Goal: Task Accomplishment & Management: Manage account settings

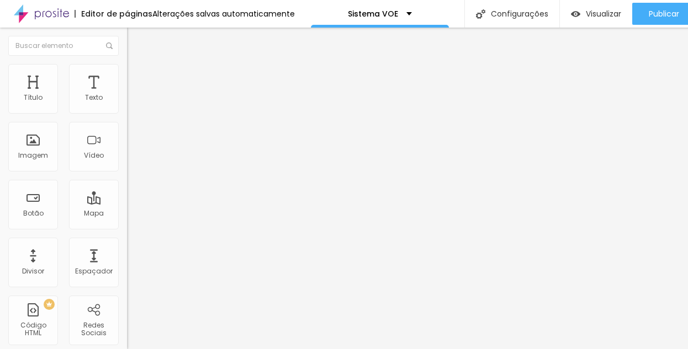
click at [135, 37] on div "Editar Vídeo" at bounding box center [166, 40] width 63 height 9
click at [127, 162] on div at bounding box center [190, 138] width 127 height 85
click at [135, 40] on img "button" at bounding box center [139, 40] width 9 height 9
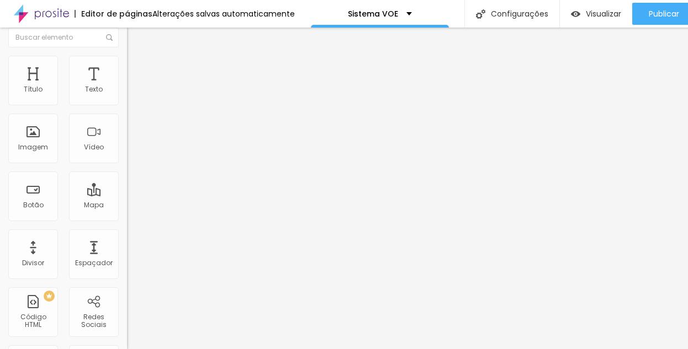
scroll to position [0, 0]
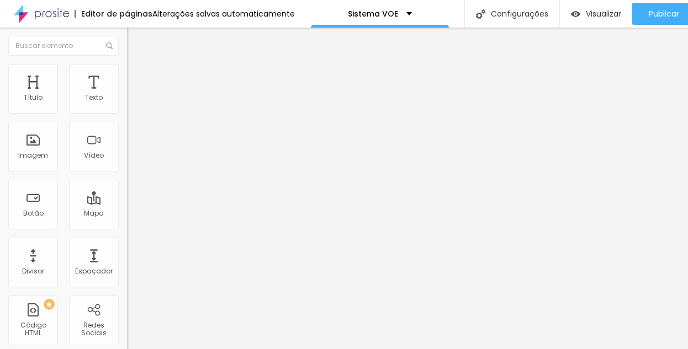
click at [127, 159] on div at bounding box center [190, 138] width 127 height 85
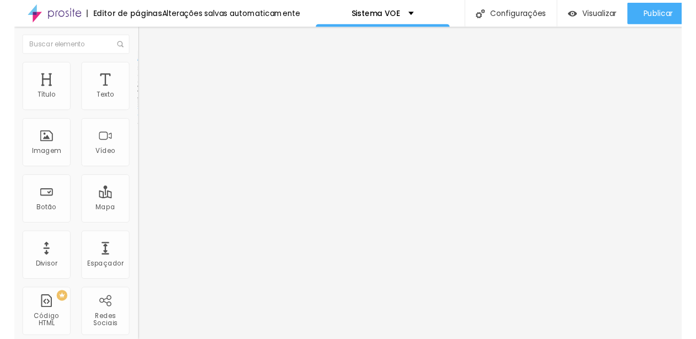
scroll to position [0, 1312]
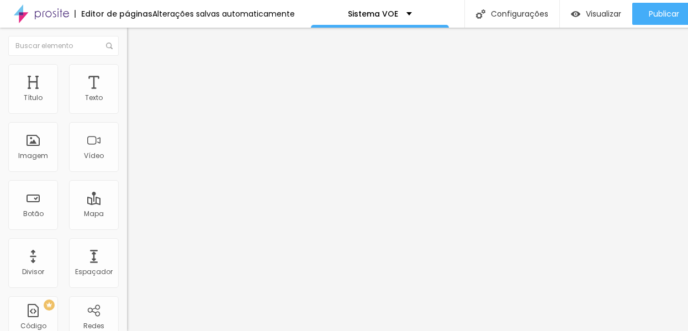
click at [127, 74] on li "Estilo" at bounding box center [190, 69] width 127 height 11
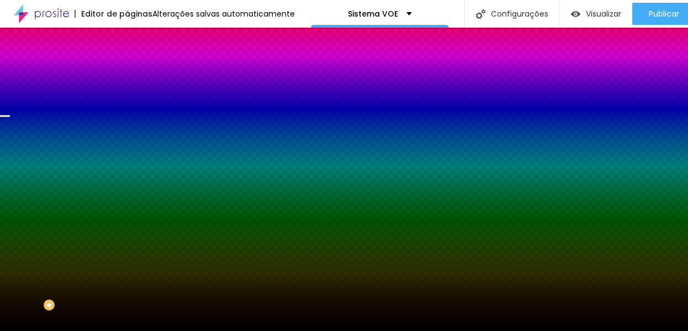
click at [127, 102] on span "Trocar imagem" at bounding box center [157, 96] width 60 height 9
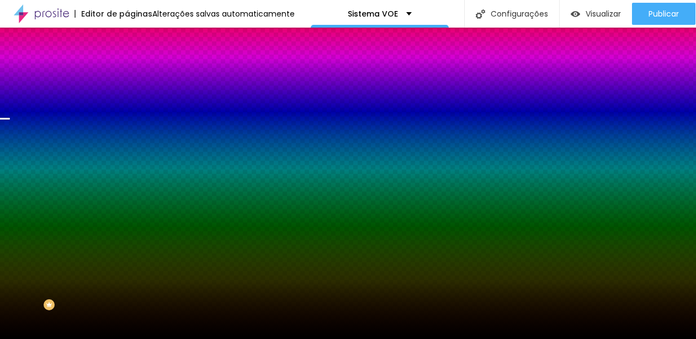
scroll to position [269, 0]
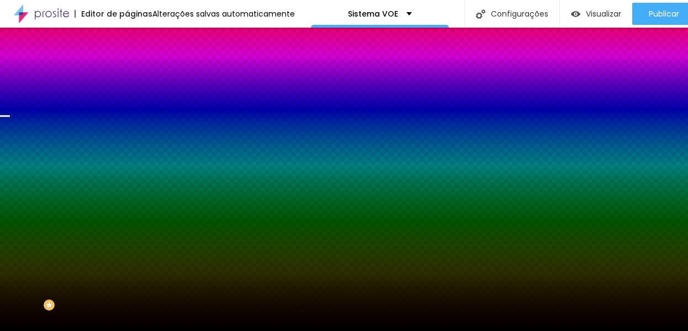
click at [127, 102] on span "Trocar imagem" at bounding box center [157, 96] width 60 height 9
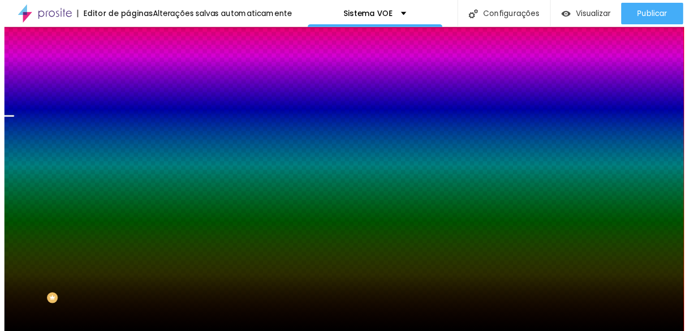
scroll to position [221, 0]
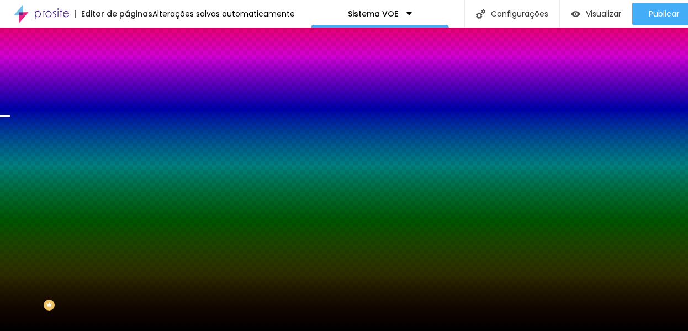
click at [127, 102] on span "Trocar imagem" at bounding box center [157, 96] width 60 height 9
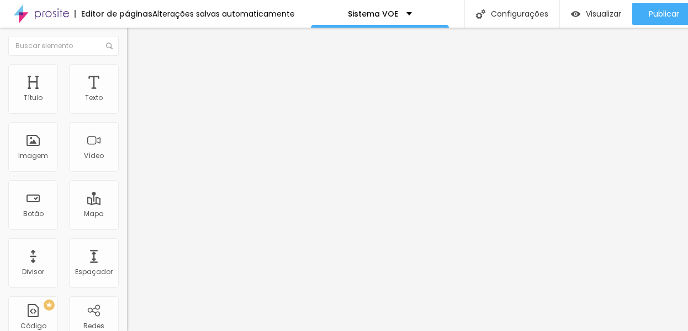
scroll to position [0, 0]
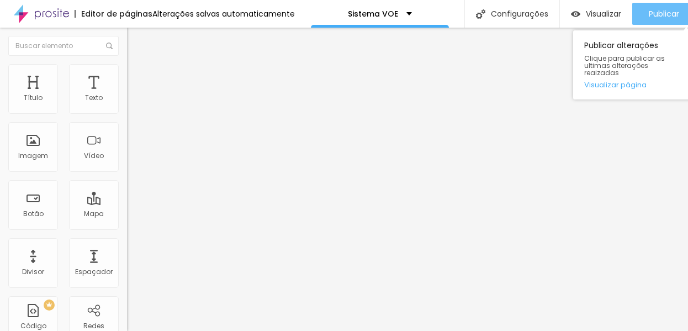
click at [653, 12] on span "Publicar" at bounding box center [663, 13] width 30 height 9
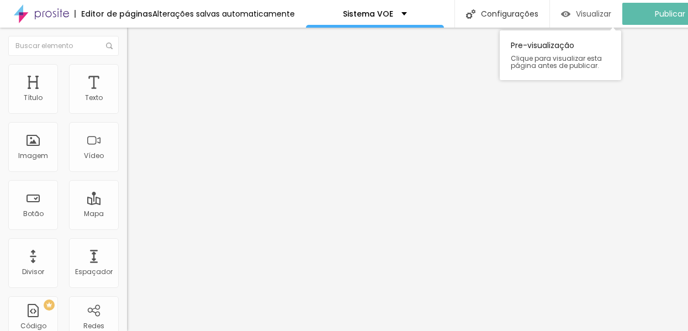
click at [611, 14] on span "Visualizar" at bounding box center [593, 13] width 35 height 9
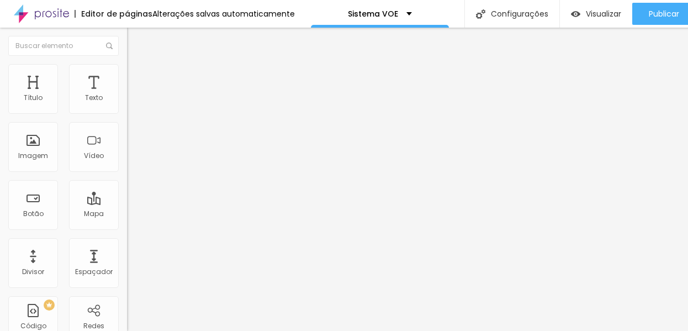
click at [127, 103] on div "Modo Encaixotado Encaixotado Completo" at bounding box center [190, 101] width 127 height 30
click at [127, 68] on img at bounding box center [132, 69] width 10 height 10
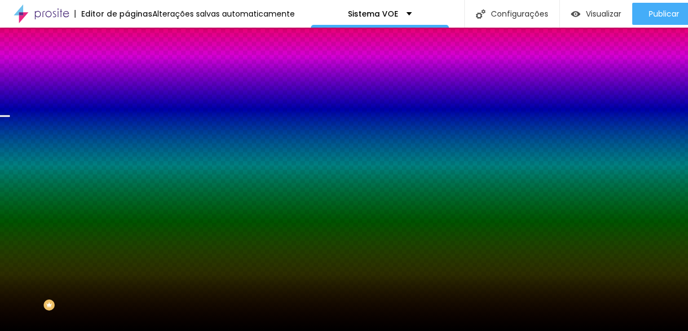
click at [127, 150] on div at bounding box center [190, 150] width 127 height 0
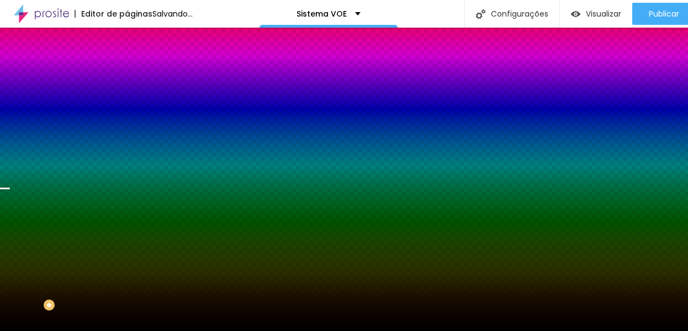
drag, startPoint x: 107, startPoint y: 243, endPoint x: 106, endPoint y: 262, distance: 19.3
click at [106, 262] on div at bounding box center [344, 165] width 688 height 331
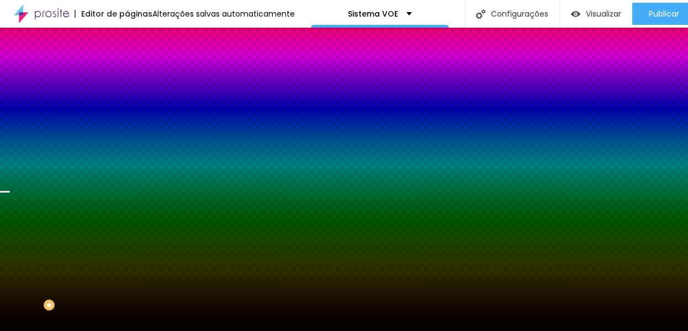
click at [10, 193] on div at bounding box center [4, 192] width 11 height 2
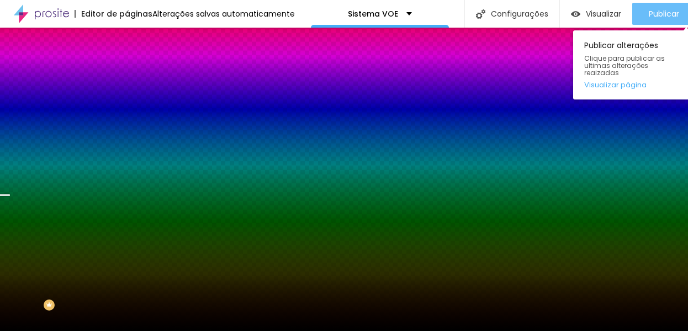
click at [651, 11] on span "Publicar" at bounding box center [663, 13] width 30 height 9
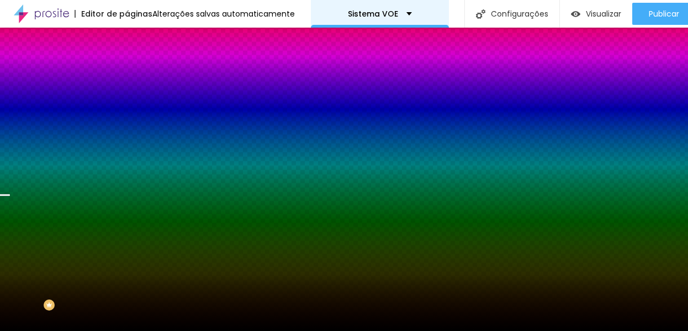
scroll to position [8, 0]
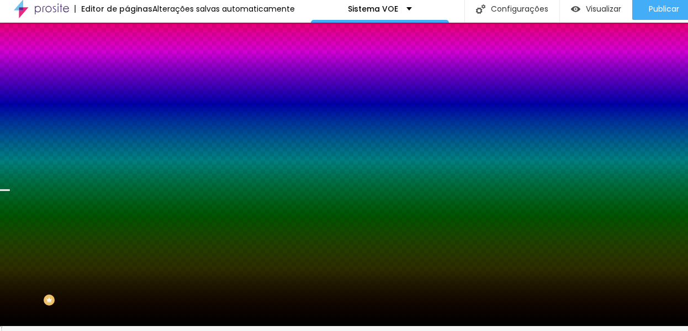
click at [135, 31] on img "button" at bounding box center [139, 35] width 9 height 9
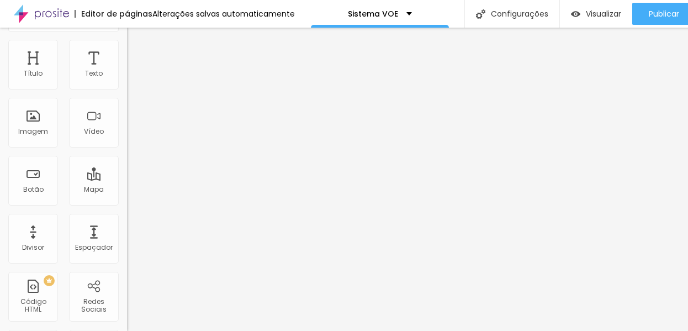
scroll to position [0, 0]
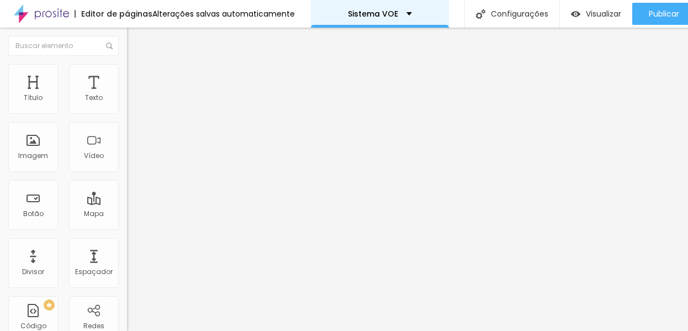
drag, startPoint x: 79, startPoint y: 79, endPoint x: 315, endPoint y: 1, distance: 248.5
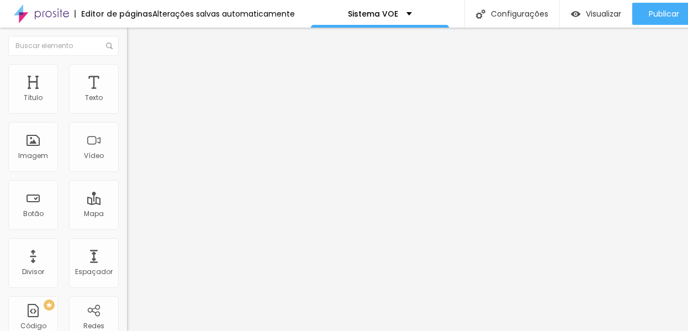
click at [127, 104] on button "button" at bounding box center [134, 100] width 15 height 12
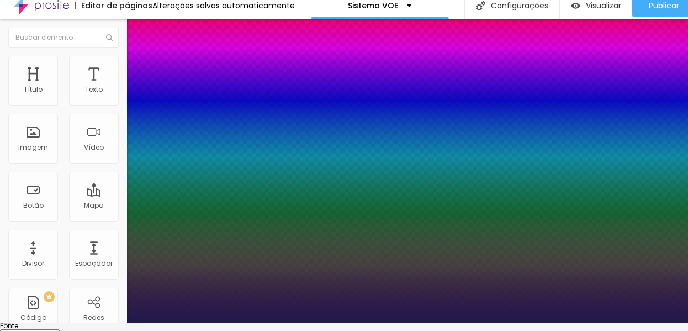
type input "1"
type input "17"
type input "1"
type input "16"
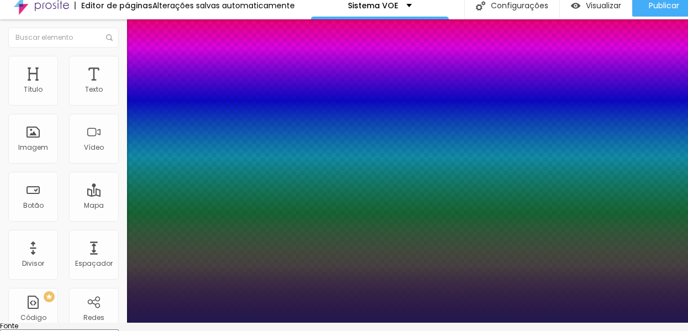
type input "16"
type input "1"
type input "15"
type input "1"
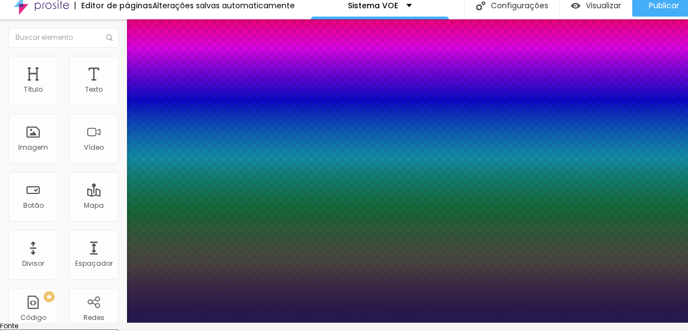
type input "14"
type input "1"
type input "13"
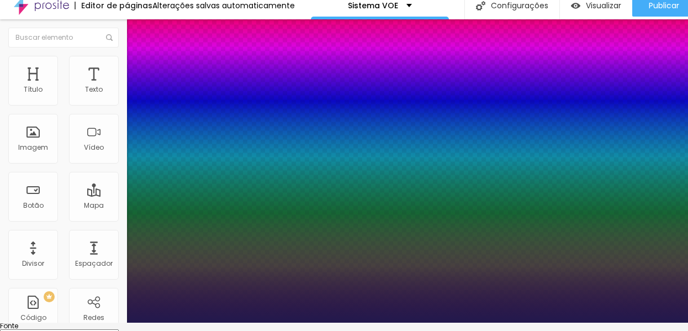
type input "1"
type input "14"
type input "1"
type input "14"
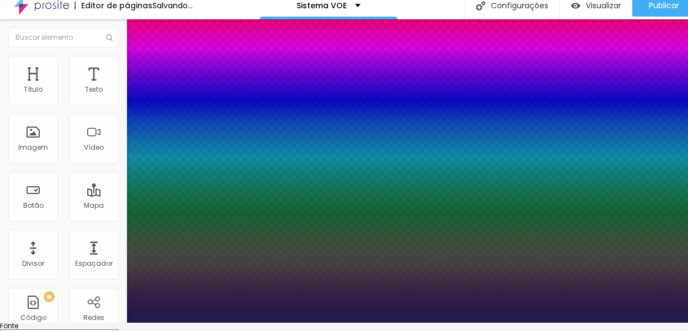
type input "1"
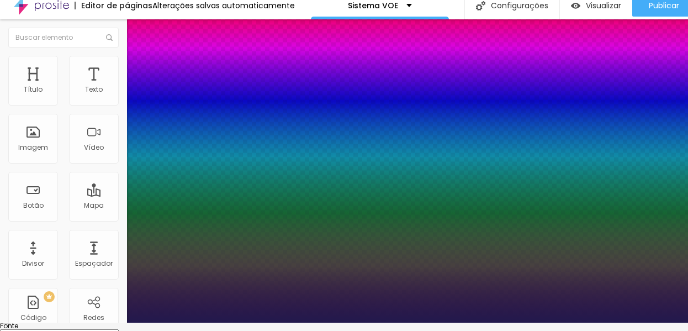
click at [417, 322] on div at bounding box center [344, 322] width 688 height 0
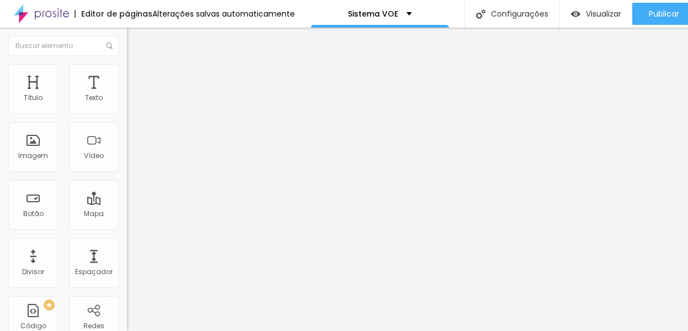
click at [135, 36] on div "Editar Título" at bounding box center [166, 40] width 63 height 9
click at [127, 104] on input "Click me" at bounding box center [193, 98] width 132 height 11
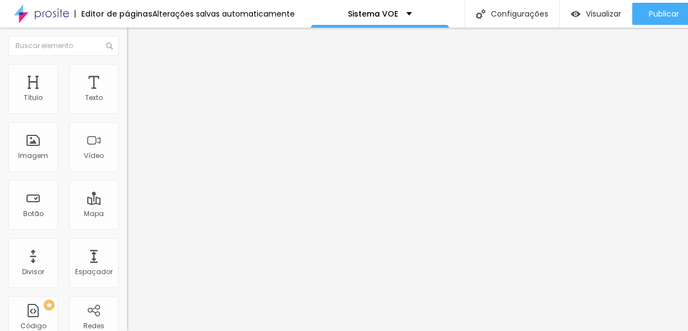
type input "QUERO CONHECER O COMO VENDER MAIS"
click at [127, 104] on input "Click me" at bounding box center [193, 98] width 132 height 11
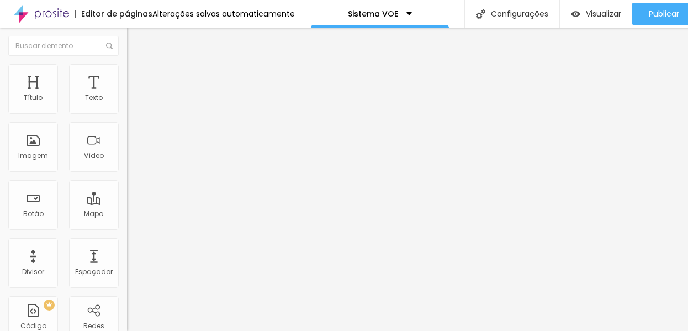
type input "QUERO APENAS O SISTEMA VOE"
click at [127, 219] on input "https://" at bounding box center [193, 221] width 132 height 11
paste input "[DOMAIN_NAME]/cvm"
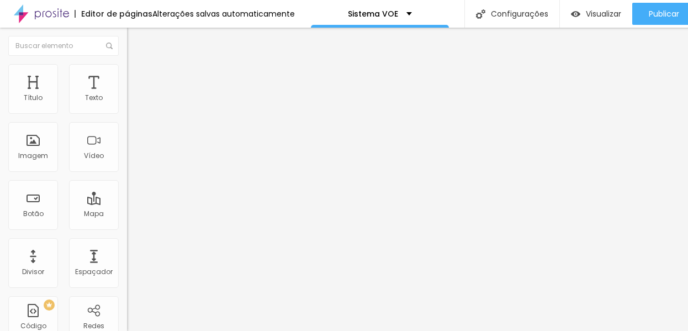
type input "[URL][DOMAIN_NAME]"
click at [127, 241] on div at bounding box center [190, 241] width 127 height 0
click at [127, 220] on input "https://" at bounding box center [193, 221] width 132 height 11
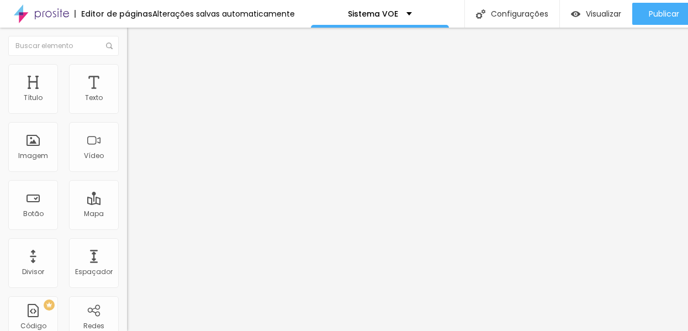
paste input "[DOMAIN_NAME][URL]"
type input "[URL][DOMAIN_NAME]"
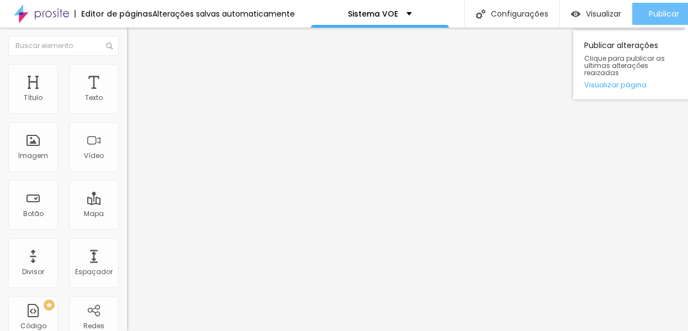
click at [664, 9] on span "Publicar" at bounding box center [663, 13] width 30 height 9
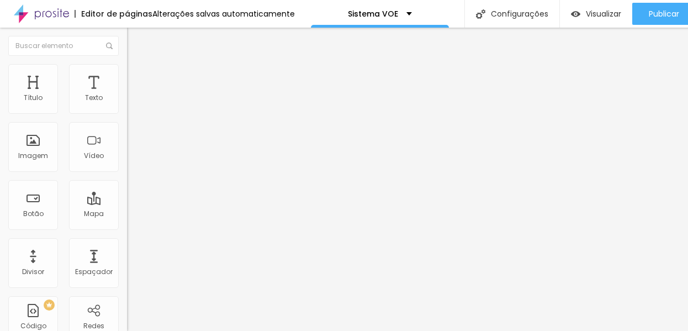
click at [137, 74] on span "Avançado" at bounding box center [155, 71] width 36 height 9
click at [127, 58] on li "Estilo" at bounding box center [190, 58] width 127 height 11
click at [604, 9] on span "Visualizar" at bounding box center [602, 13] width 35 height 9
click at [127, 64] on li "Avançado" at bounding box center [190, 69] width 127 height 11
click at [137, 78] on span "Avançado" at bounding box center [155, 82] width 36 height 9
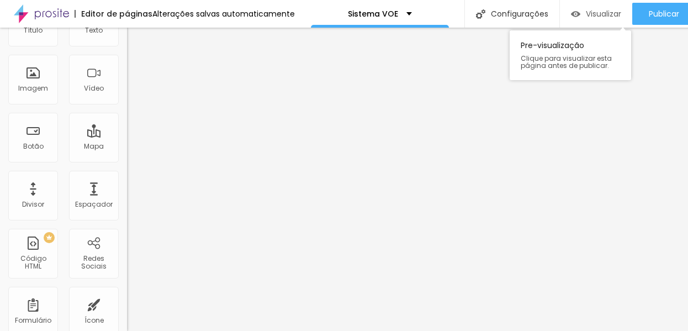
scroll to position [78, 0]
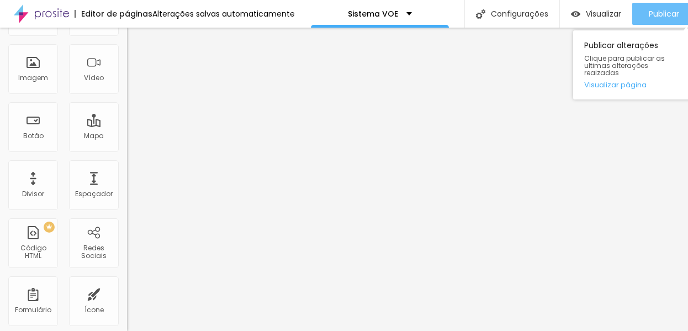
click at [651, 9] on span "Publicar" at bounding box center [663, 13] width 30 height 9
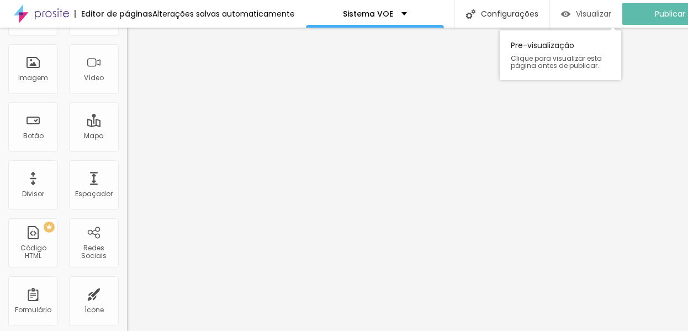
click at [600, 9] on span "Visualizar" at bounding box center [593, 13] width 35 height 9
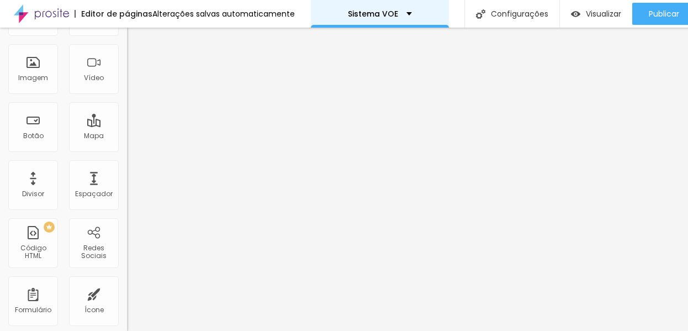
scroll to position [0, 0]
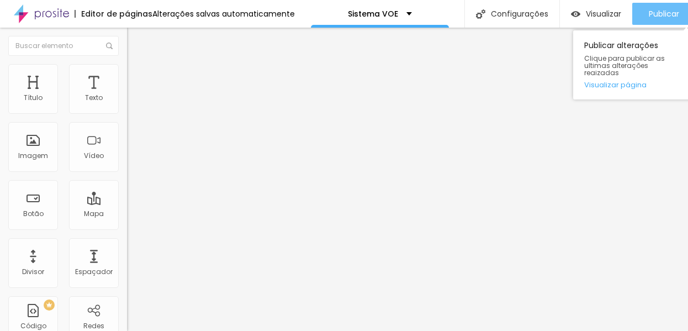
click at [643, 10] on button "Publicar" at bounding box center [663, 14] width 63 height 22
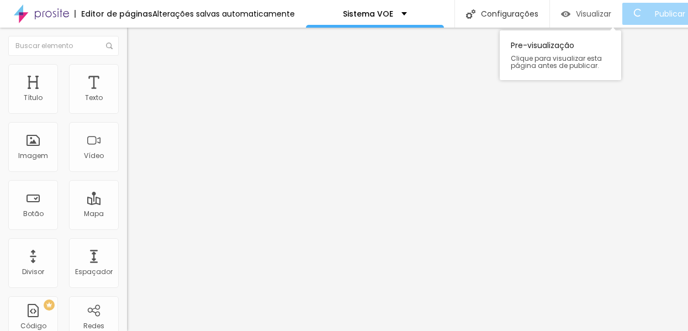
click at [603, 10] on span "Visualizar" at bounding box center [593, 13] width 35 height 9
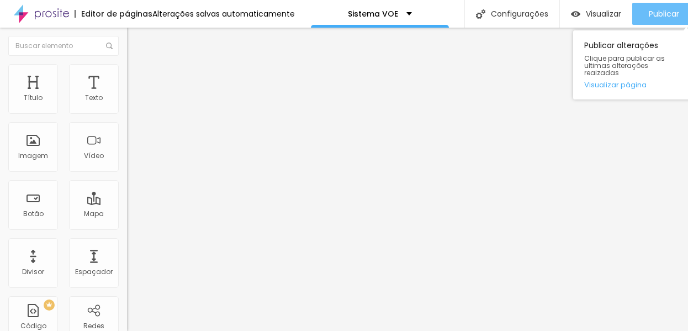
click at [642, 6] on button "Publicar" at bounding box center [663, 14] width 63 height 22
click at [655, 9] on span "Publicar" at bounding box center [663, 13] width 30 height 9
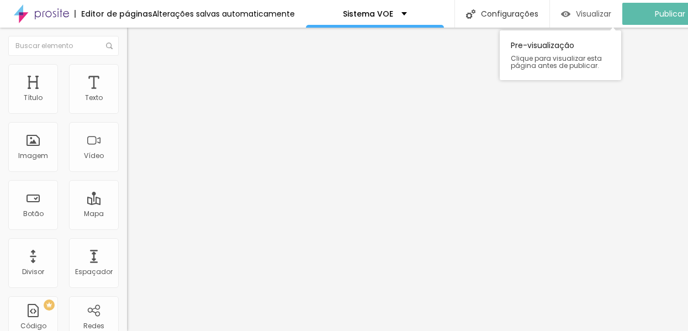
click at [603, 9] on span "Visualizar" at bounding box center [593, 13] width 35 height 9
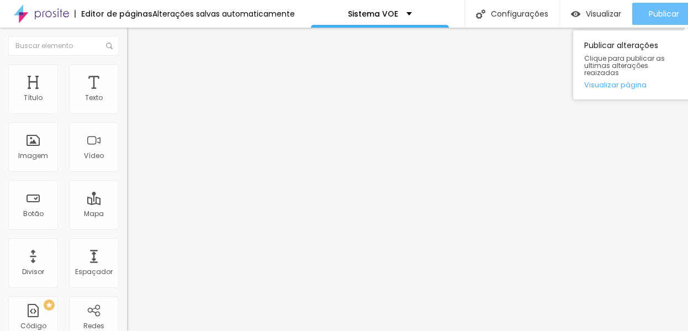
click at [652, 12] on div "Publicar" at bounding box center [663, 14] width 30 height 22
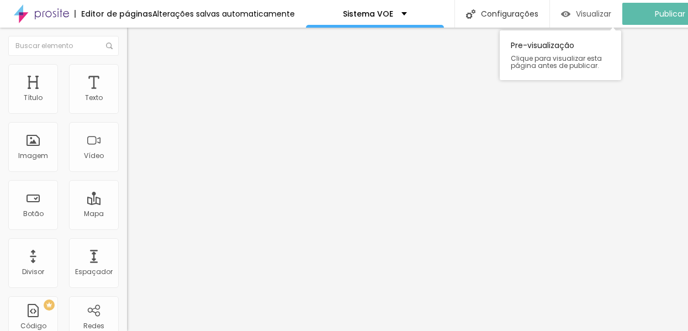
click at [600, 9] on span "Visualizar" at bounding box center [593, 13] width 35 height 9
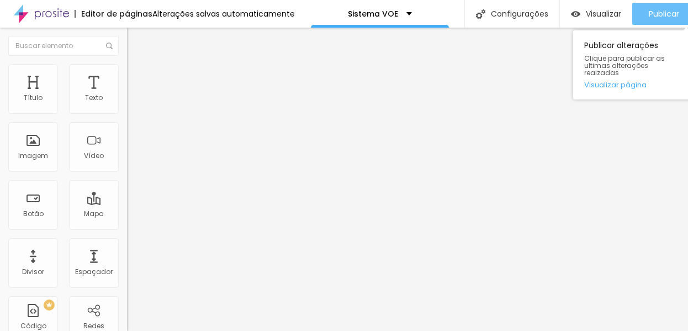
click at [653, 9] on span "Publicar" at bounding box center [663, 13] width 30 height 9
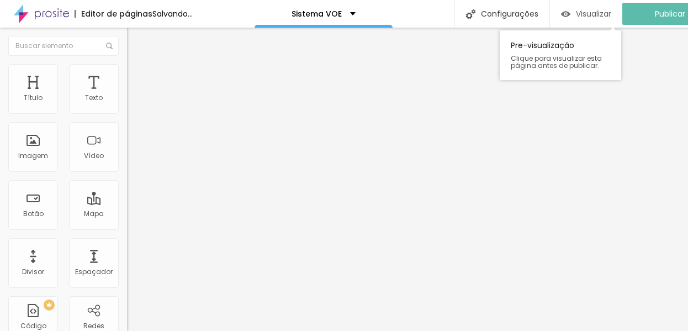
click at [585, 9] on span "Visualizar" at bounding box center [593, 13] width 35 height 9
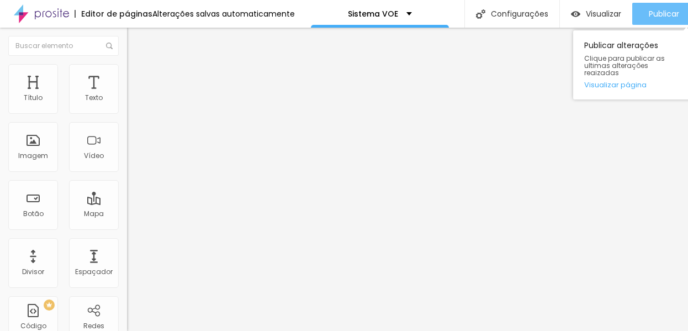
click at [657, 9] on span "Publicar" at bounding box center [663, 13] width 30 height 9
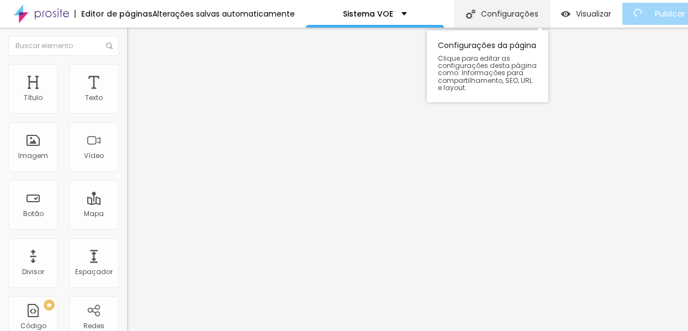
click at [513, 9] on div "Configurações" at bounding box center [501, 14] width 95 height 28
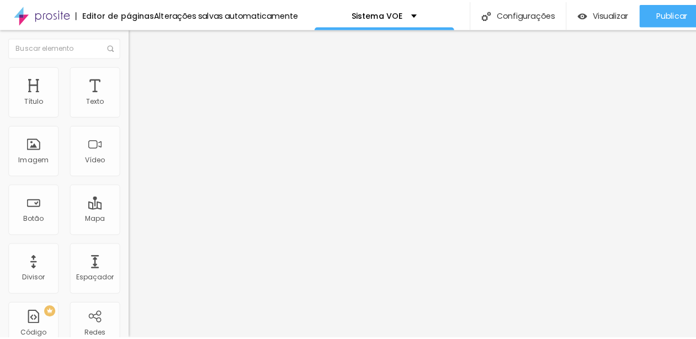
scroll to position [74, 0]
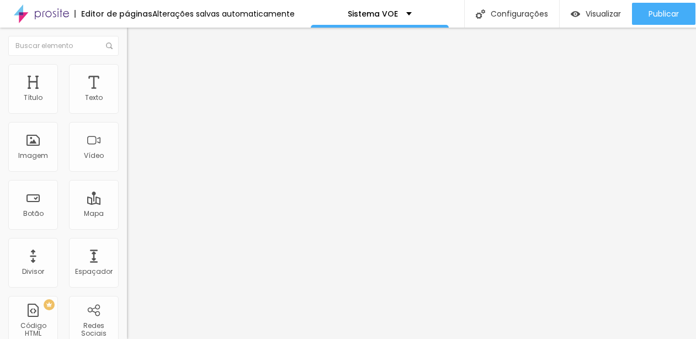
scroll to position [34, 0]
type input "Sistema VOE - Sistema de Gestão Completo para Fotógrafas de Ensaios e Eventos"
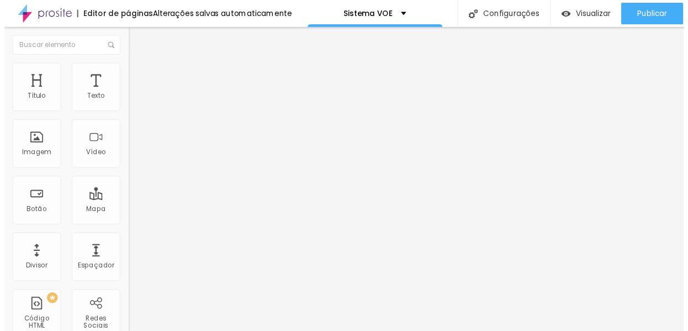
scroll to position [105, 0]
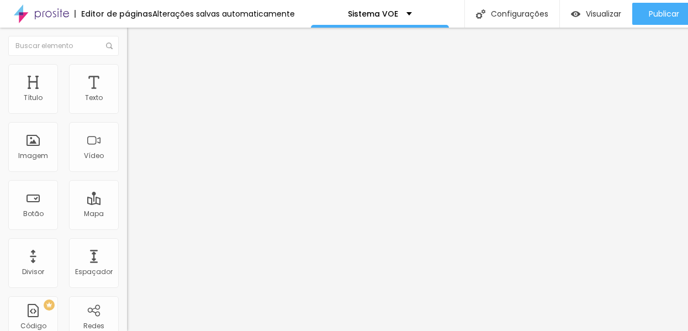
type input "29"
type input "28"
type input "27"
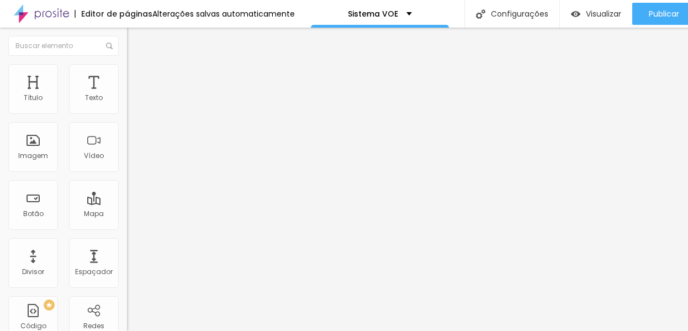
type input "27"
type input "25"
type input "24"
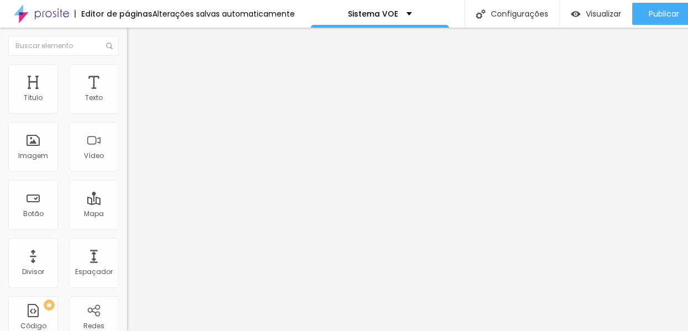
type input "23"
type input "22"
type input "21"
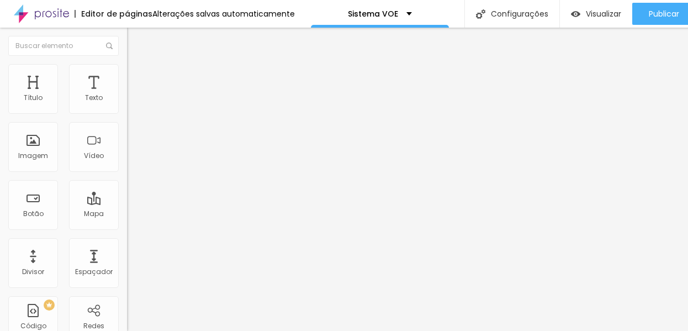
type input "21"
type input "22"
type input "26"
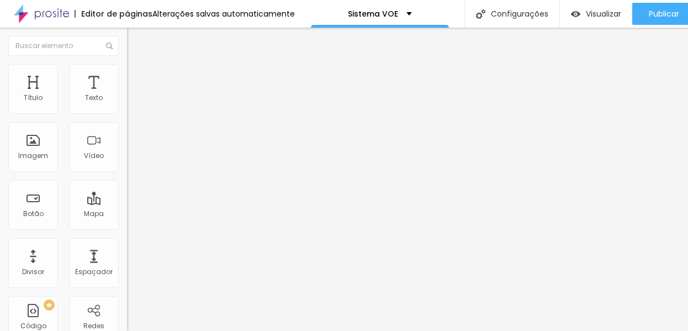
type input "27"
type input "28"
type input "29"
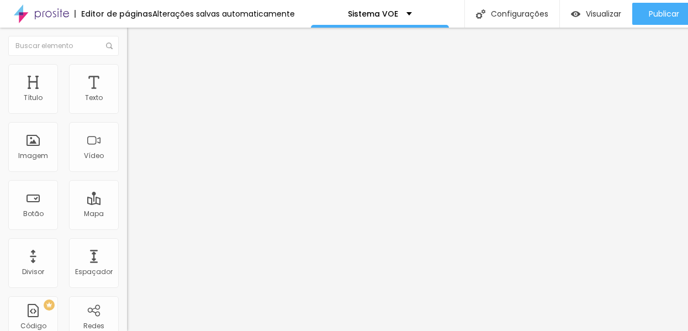
type input "29"
type input "30"
type input "31"
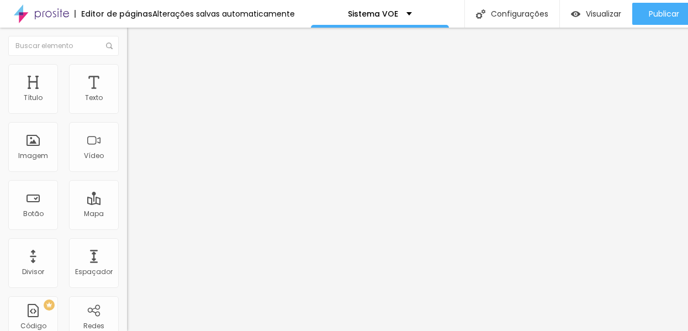
type input "31"
click at [127, 260] on input "range" at bounding box center [162, 264] width 71 height 9
type input "27"
type input "26"
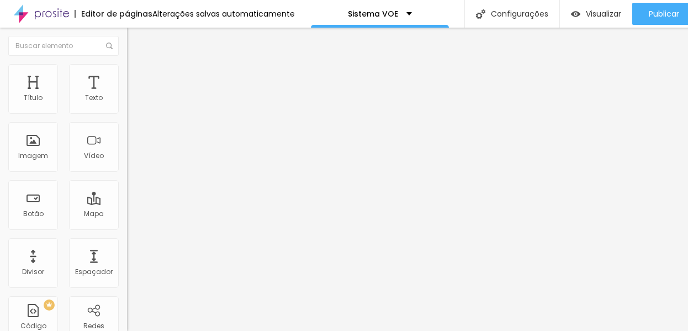
type input "26"
type input "25"
click at [127, 260] on input "range" at bounding box center [162, 264] width 71 height 9
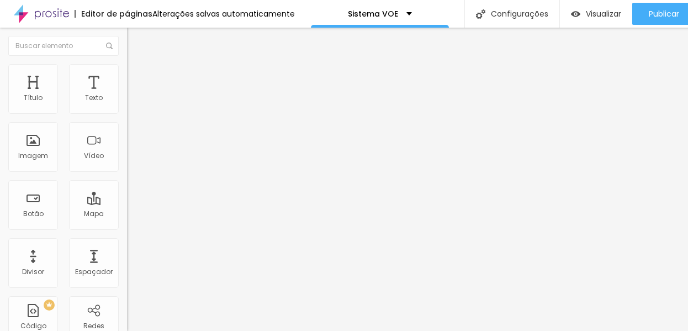
type input "34"
type input "35"
type input "37"
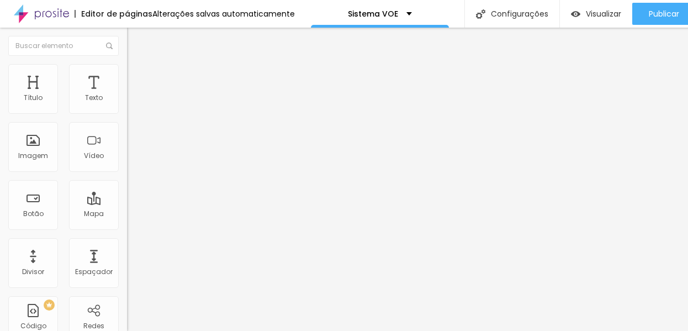
type input "37"
type input "39"
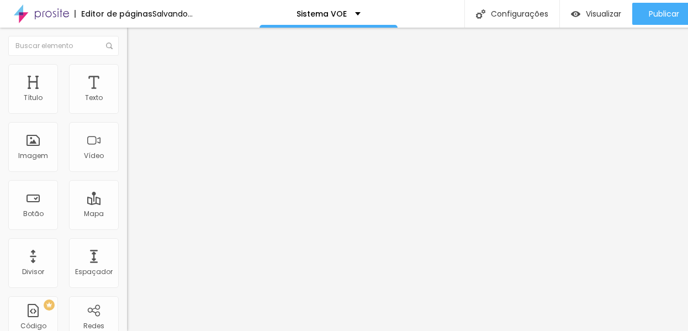
type input "40"
type input "41"
type input "42"
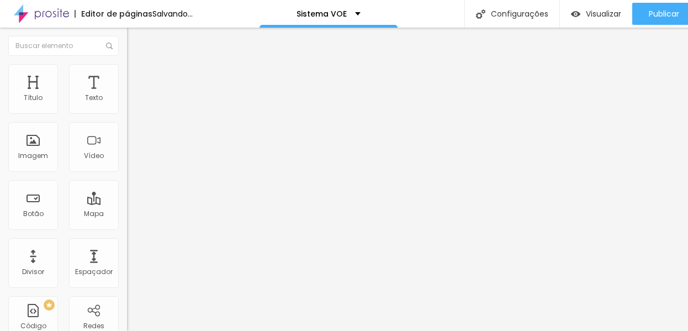
type input "42"
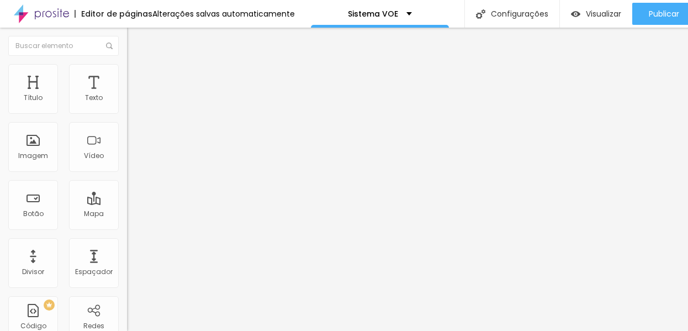
type input "43"
type input "44"
drag, startPoint x: 41, startPoint y: 232, endPoint x: 49, endPoint y: 232, distance: 8.3
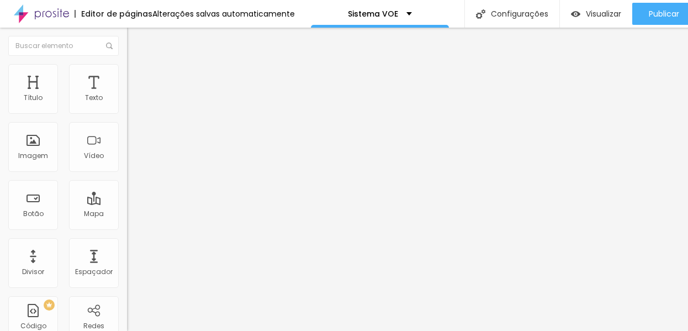
type input "44"
click at [127, 260] on input "range" at bounding box center [162, 264] width 71 height 9
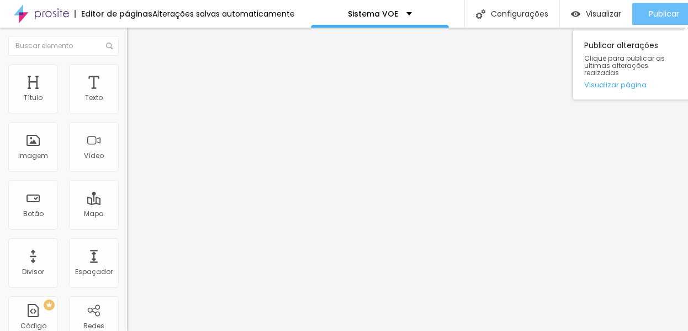
click at [670, 20] on div "Publicar" at bounding box center [663, 14] width 30 height 22
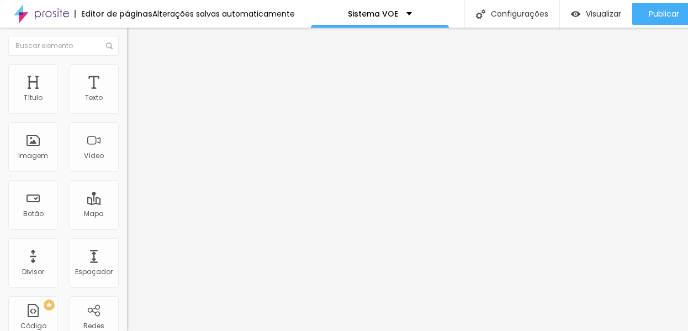
click at [137, 76] on span "Avançado" at bounding box center [155, 71] width 36 height 9
drag, startPoint x: 29, startPoint y: 105, endPoint x: 18, endPoint y: 106, distance: 11.1
click at [127, 106] on div "10 Espaço de cima" at bounding box center [190, 153] width 127 height 156
type input "5"
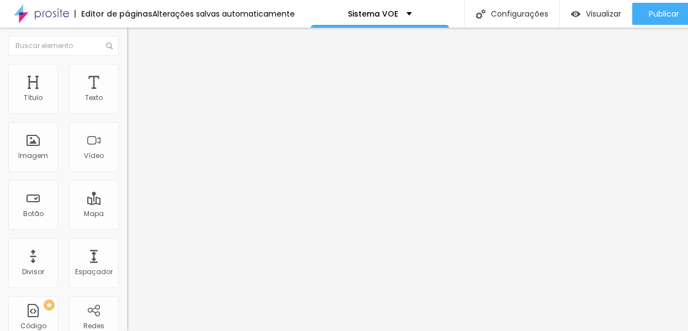
type input "4"
type input "2"
type input "1"
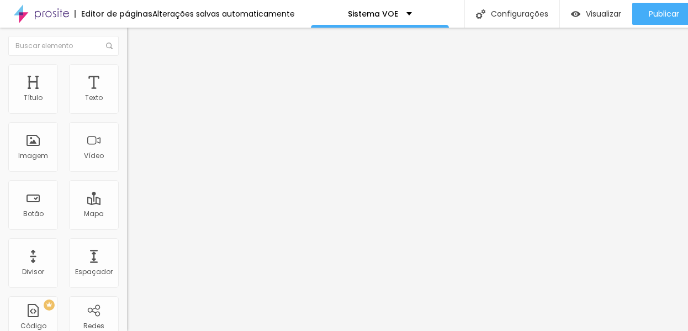
type input "1"
type input "0"
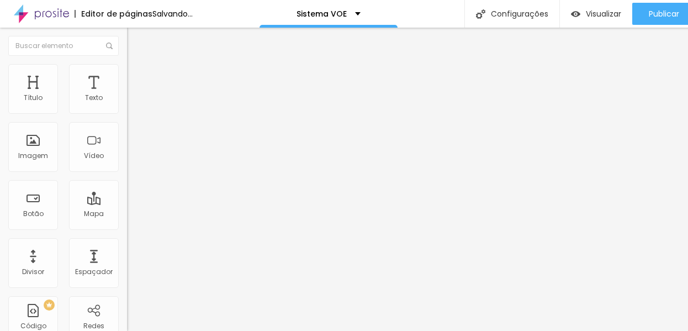
drag, startPoint x: 29, startPoint y: 107, endPoint x: 6, endPoint y: 109, distance: 23.3
type input "0"
click at [127, 203] on input "range" at bounding box center [162, 207] width 71 height 9
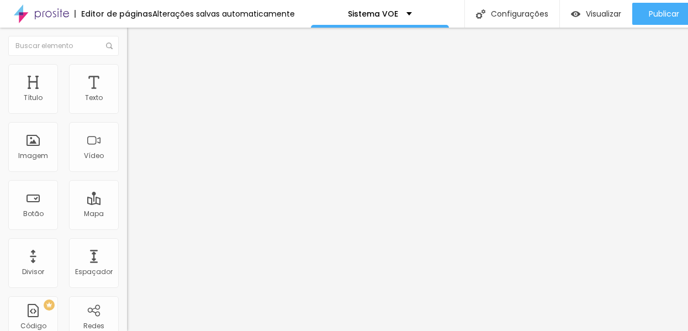
type input "11"
type input "10"
type input "9"
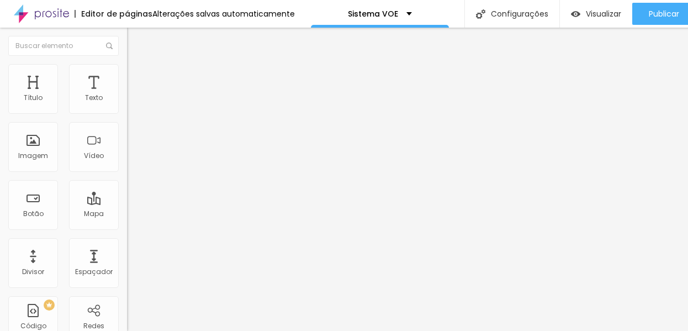
type input "9"
type input "5"
type input "2"
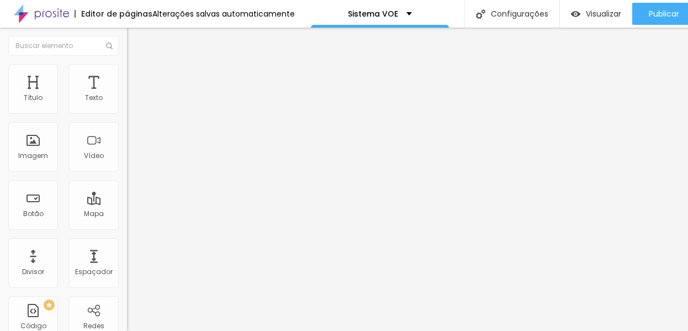
type input "0"
drag, startPoint x: 33, startPoint y: 131, endPoint x: 15, endPoint y: 132, distance: 17.2
type input "0"
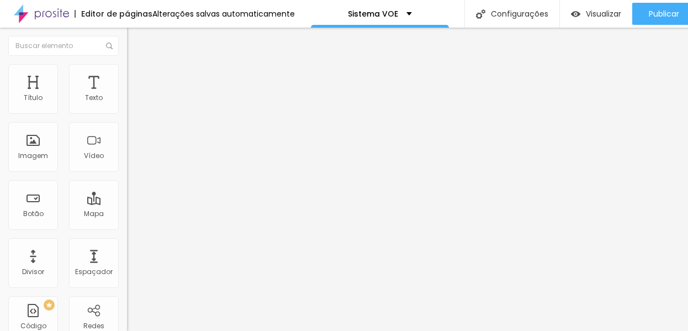
click at [137, 76] on span "Avançado" at bounding box center [155, 71] width 36 height 9
type input "7"
type input "6"
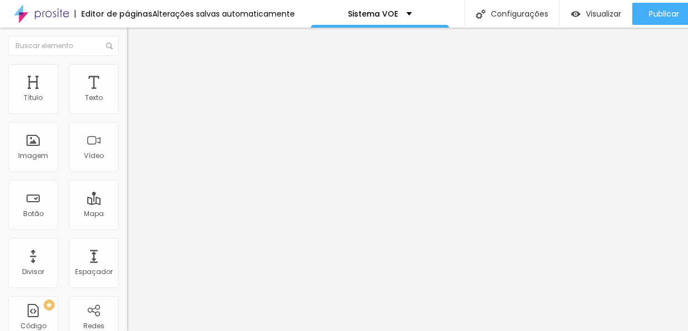
type input "0"
drag, startPoint x: 31, startPoint y: 108, endPoint x: 11, endPoint y: 111, distance: 20.1
type input "0"
click at [127, 203] on input "range" at bounding box center [162, 207] width 71 height 9
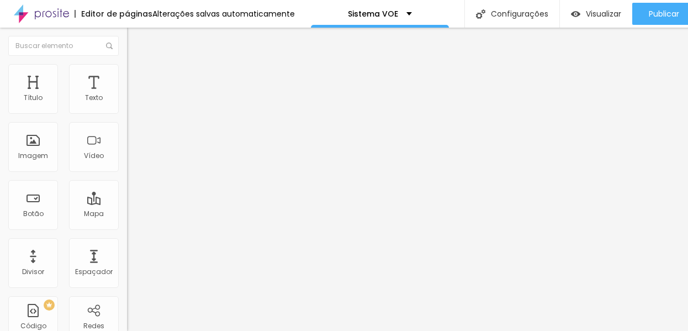
type input "9"
type input "8"
type input "3"
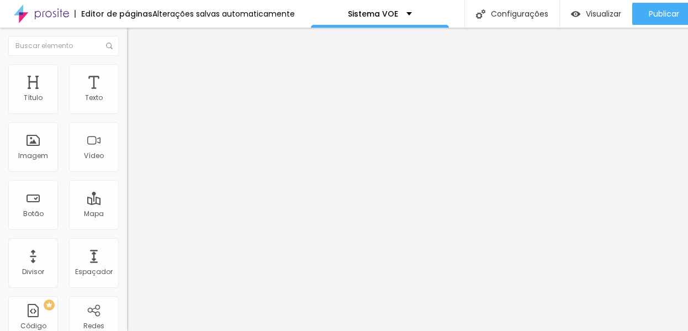
type input "3"
type input "0"
drag, startPoint x: 31, startPoint y: 131, endPoint x: 7, endPoint y: 133, distance: 24.3
type input "0"
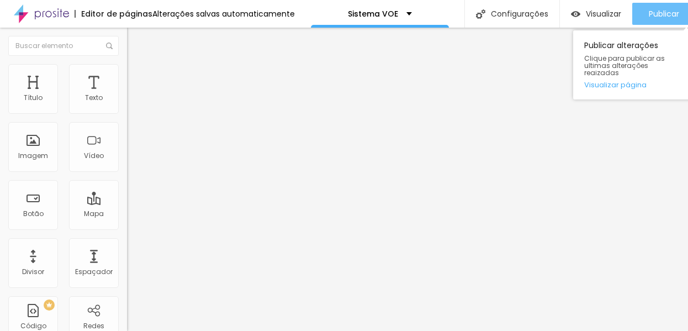
click at [646, 10] on button "Publicar" at bounding box center [663, 14] width 63 height 22
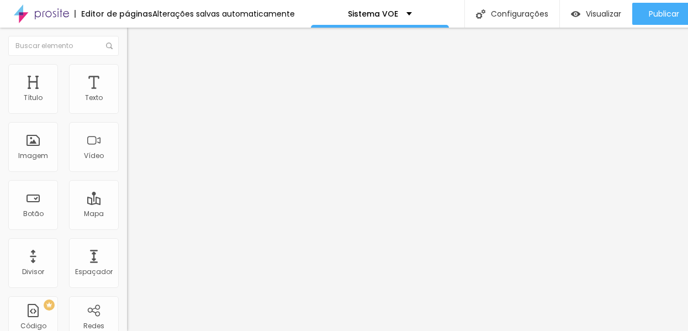
type input "23"
type input "22"
type input "21"
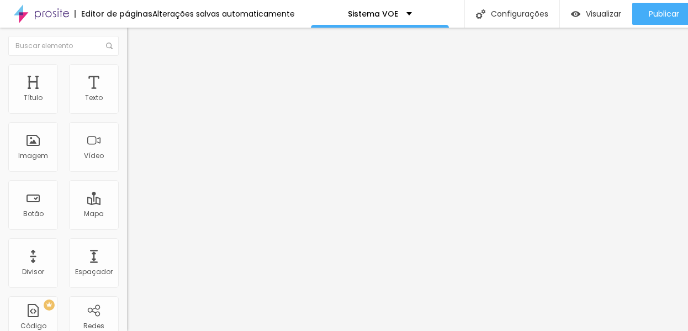
type input "21"
type input "20"
click at [127, 260] on input "range" at bounding box center [162, 264] width 71 height 9
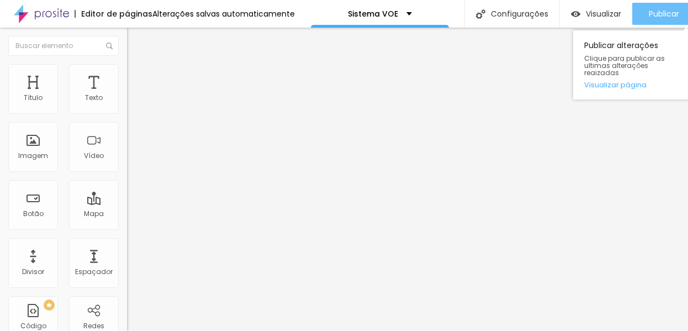
click at [661, 15] on span "Publicar" at bounding box center [663, 13] width 30 height 9
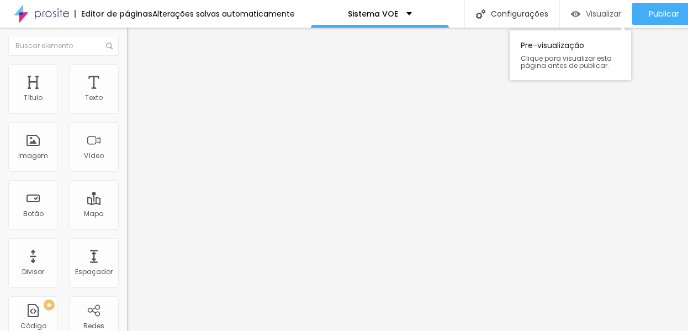
click at [587, 20] on div "Visualizar" at bounding box center [596, 14] width 50 height 22
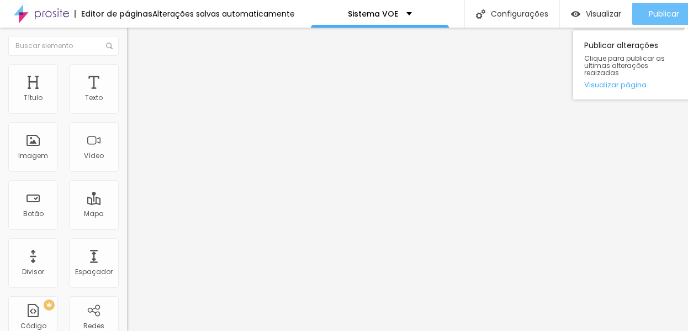
click at [648, 9] on span "Publicar" at bounding box center [663, 13] width 30 height 9
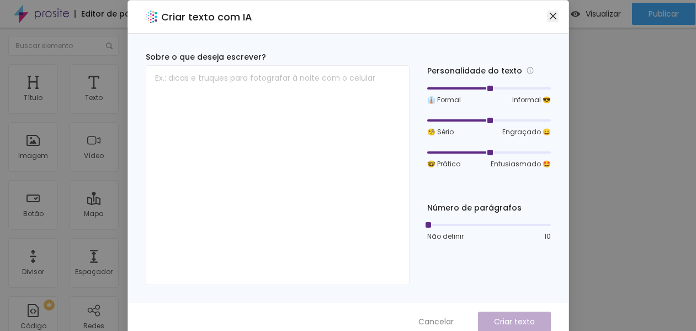
click at [549, 15] on icon "close" at bounding box center [552, 16] width 7 height 7
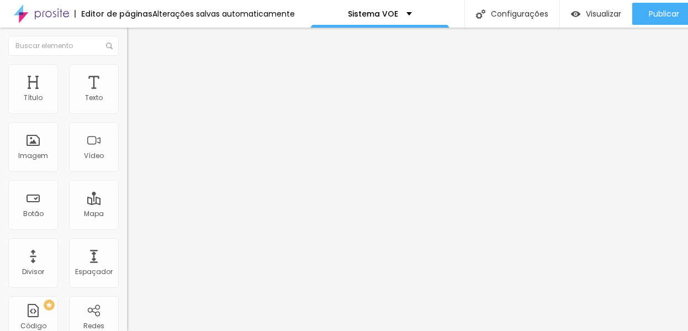
click at [127, 260] on div at bounding box center [190, 265] width 127 height 10
type input "30"
type input "29"
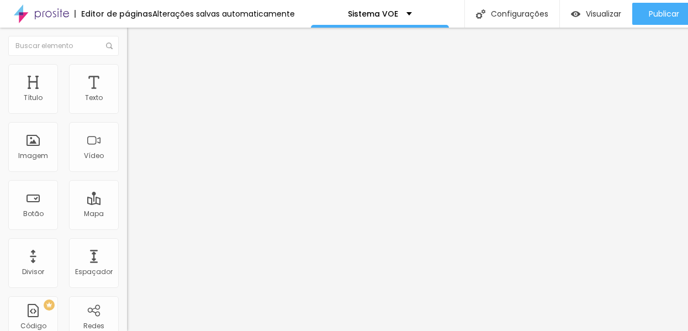
type input "28"
type input "27"
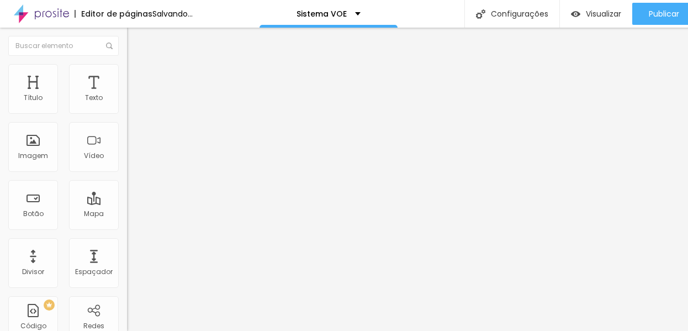
type input "26"
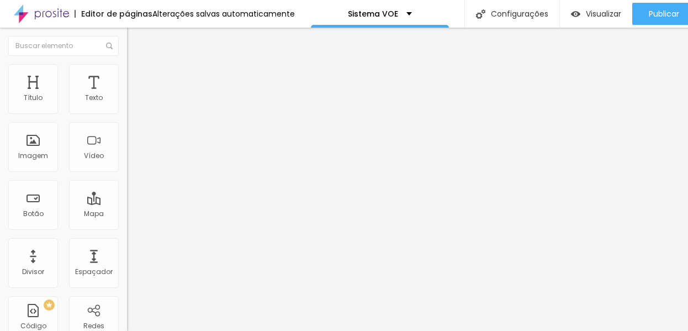
type input "25"
click at [127, 260] on input "range" at bounding box center [162, 264] width 71 height 9
click at [137, 76] on span "Avançado" at bounding box center [155, 71] width 36 height 9
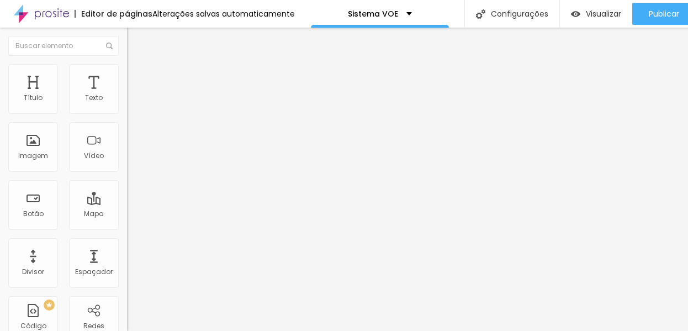
type input "3"
type input "2"
type input "1"
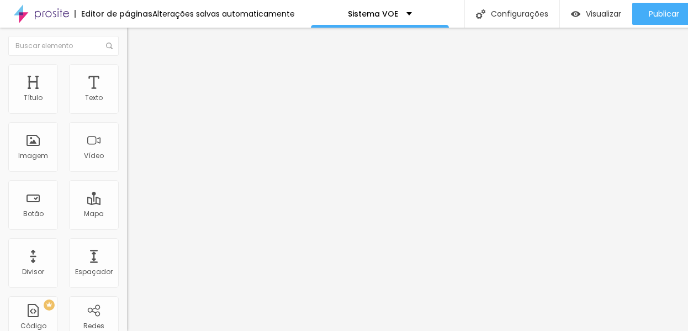
type input "1"
type input "0"
drag, startPoint x: 26, startPoint y: 129, endPoint x: 6, endPoint y: 130, distance: 20.4
type input "0"
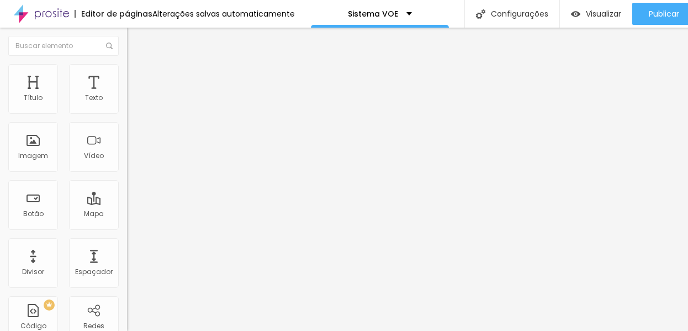
type input "33"
type input "32"
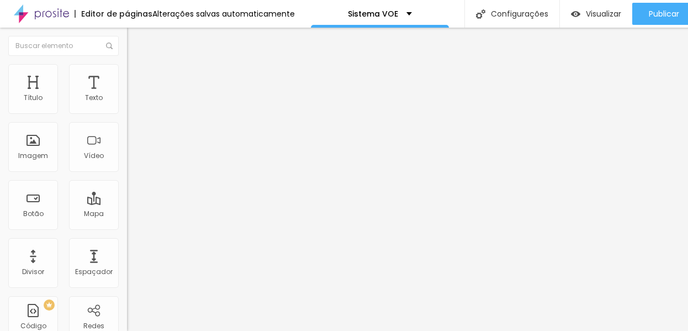
type input "31"
type input "30"
type input "29"
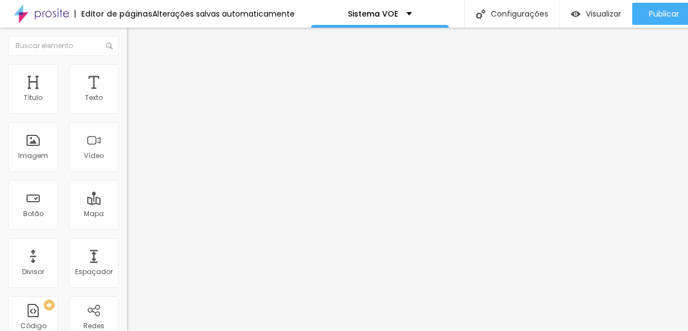
type input "29"
type input "28"
type input "27"
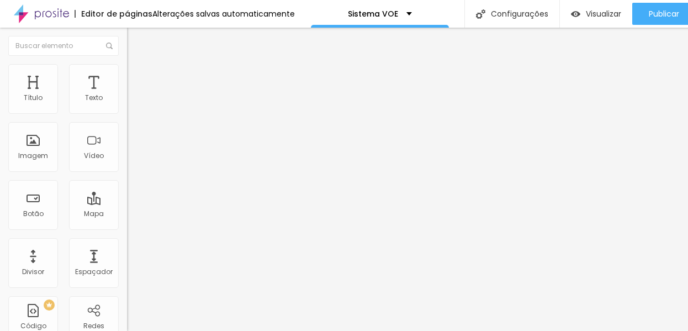
type input "26"
type input "25"
type input "24"
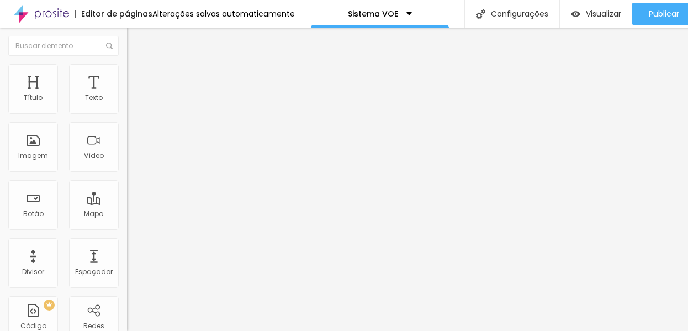
type input "24"
type input "23"
type input "22"
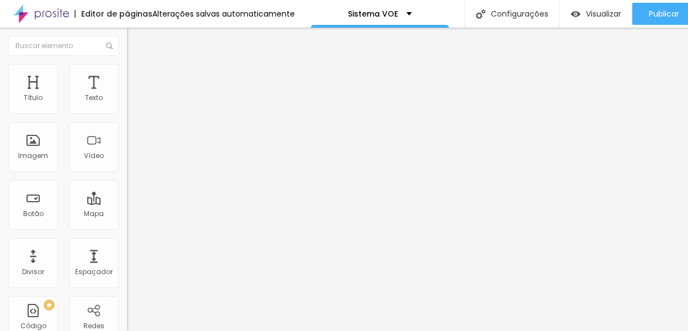
type input "21"
type input "20"
drag, startPoint x: 40, startPoint y: 234, endPoint x: 30, endPoint y: 235, distance: 9.9
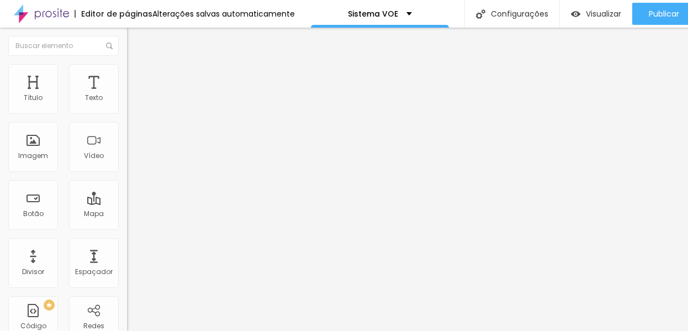
type input "20"
click at [127, 260] on input "range" at bounding box center [162, 264] width 71 height 9
click at [137, 78] on span "Avançado" at bounding box center [155, 82] width 36 height 9
click at [127, 66] on li "Estilo" at bounding box center [190, 69] width 127 height 11
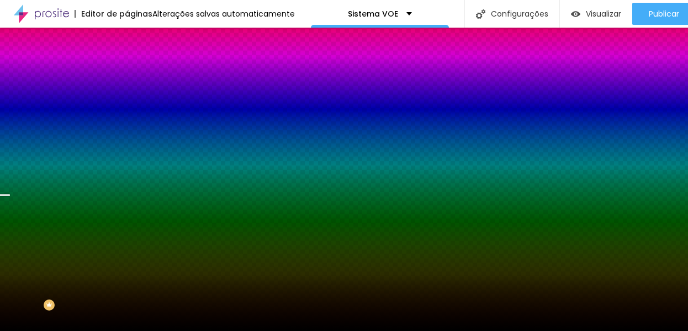
click at [127, 161] on input "#000000" at bounding box center [193, 155] width 132 height 11
click at [127, 150] on div at bounding box center [190, 150] width 127 height 0
drag, startPoint x: 112, startPoint y: 263, endPoint x: 114, endPoint y: 273, distance: 10.2
click at [10, 232] on div at bounding box center [4, 232] width 11 height 2
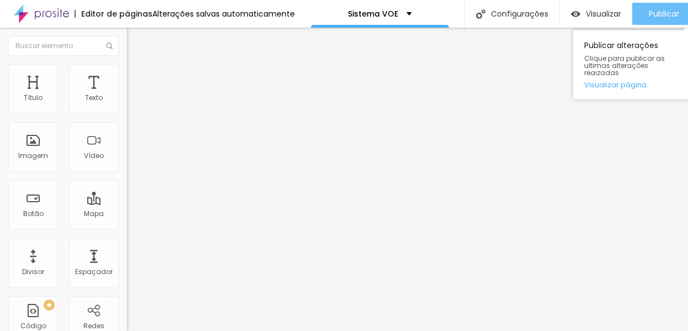
click at [645, 19] on button "Publicar" at bounding box center [663, 14] width 63 height 22
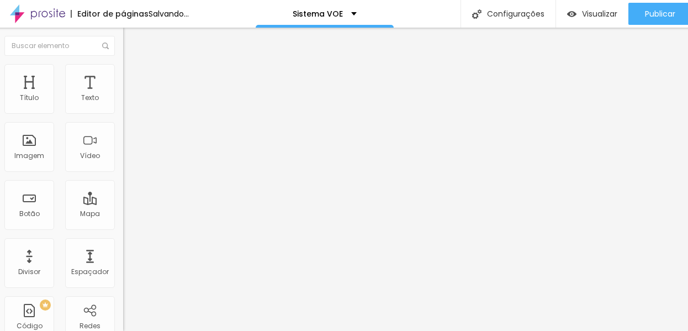
scroll to position [8, 4]
click at [131, 36] on img "button" at bounding box center [135, 40] width 9 height 9
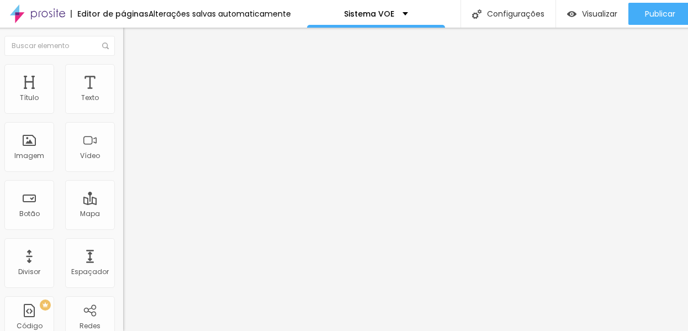
click at [123, 95] on span "Adicionar imagem" at bounding box center [158, 90] width 71 height 9
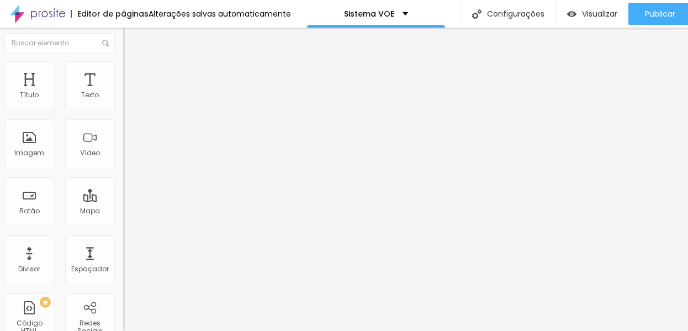
scroll to position [8, 4]
click at [123, 61] on li "Estilo" at bounding box center [186, 66] width 127 height 11
type input "14"
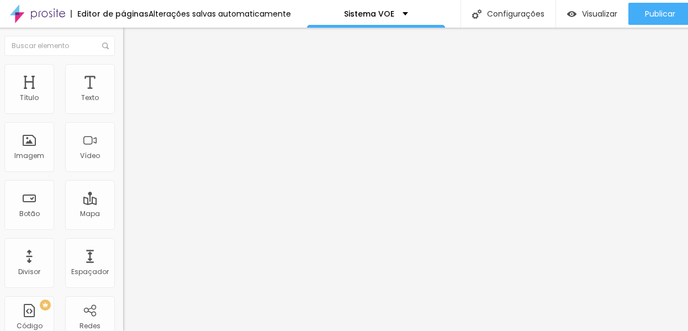
type input "49"
type input "175"
type input "200"
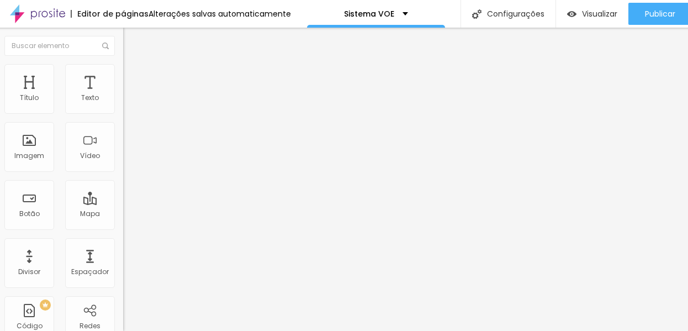
type input "200"
drag, startPoint x: 24, startPoint y: 132, endPoint x: 141, endPoint y: 133, distance: 117.0
type input "200"
click at [141, 242] on input "range" at bounding box center [158, 246] width 71 height 9
click at [123, 62] on img at bounding box center [128, 58] width 10 height 10
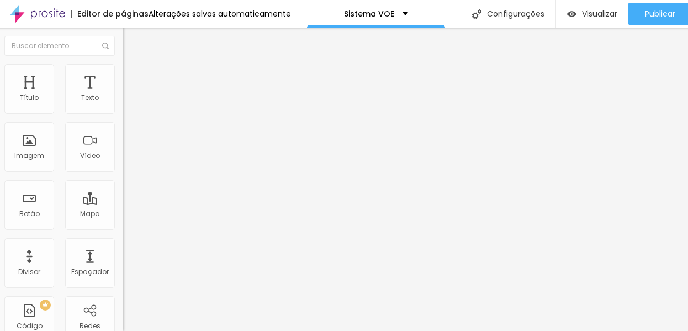
scroll to position [3, 0]
click at [123, 170] on span "Original" at bounding box center [136, 165] width 26 height 9
click at [123, 190] on span "Quadrado" at bounding box center [141, 184] width 36 height 9
click at [123, 72] on img at bounding box center [128, 77] width 10 height 10
type input "5"
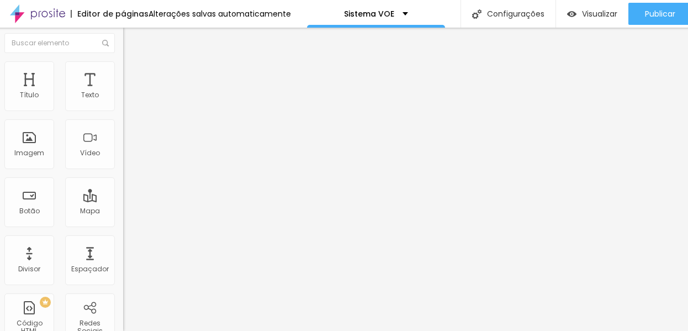
type input "5"
type input "4"
type input "1"
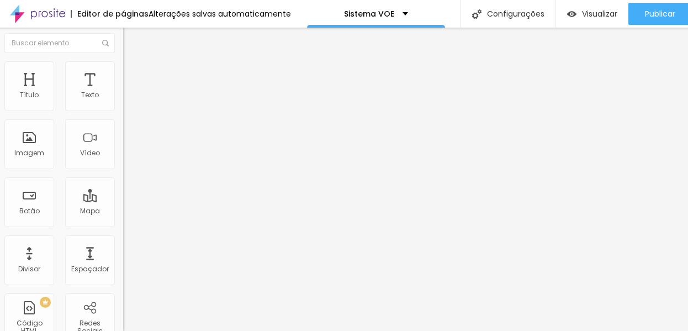
type input "0"
drag, startPoint x: 24, startPoint y: 96, endPoint x: 19, endPoint y: 107, distance: 12.1
click at [123, 211] on input "range" at bounding box center [158, 215] width 71 height 9
drag, startPoint x: 23, startPoint y: 116, endPoint x: 3, endPoint y: 116, distance: 19.9
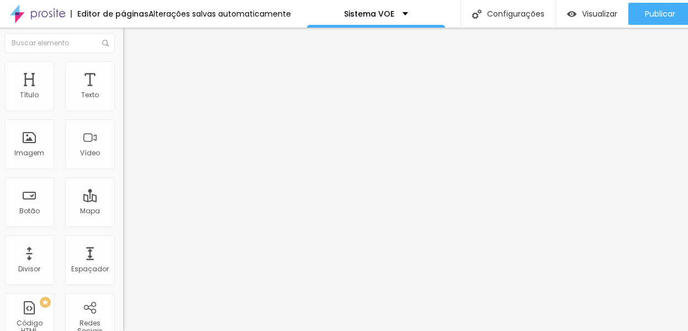
click at [123, 57] on li "Conteúdo" at bounding box center [186, 55] width 127 height 11
click at [133, 64] on span "Estilo" at bounding box center [141, 68] width 17 height 9
drag, startPoint x: 107, startPoint y: 108, endPoint x: 115, endPoint y: 111, distance: 8.2
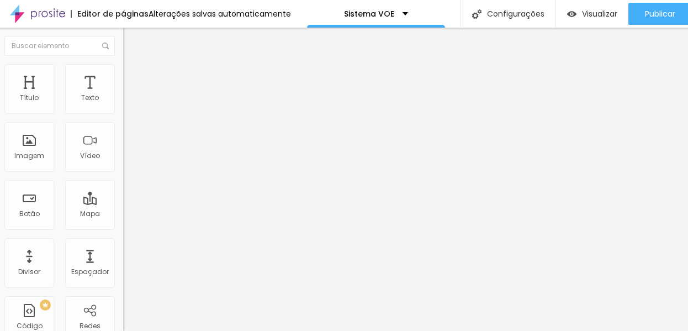
click at [123, 111] on div at bounding box center [186, 109] width 127 height 10
drag, startPoint x: 111, startPoint y: 109, endPoint x: 62, endPoint y: 114, distance: 48.8
click at [123, 113] on input "range" at bounding box center [158, 108] width 71 height 9
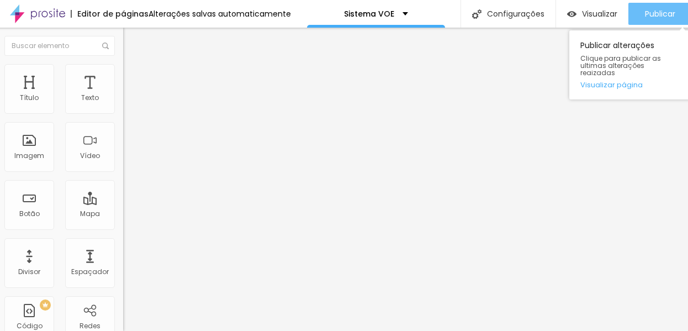
click at [647, 10] on span "Publicar" at bounding box center [660, 13] width 30 height 9
click at [636, 4] on button "Publicar" at bounding box center [659, 14] width 63 height 22
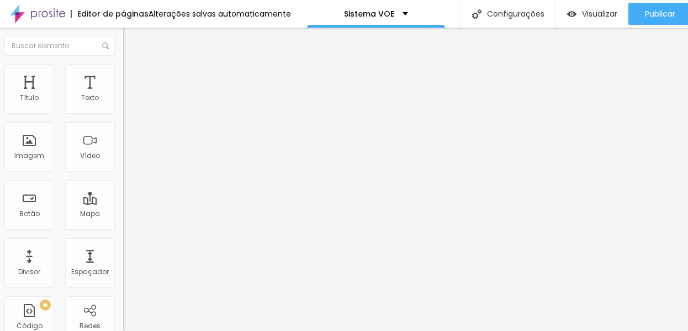
click at [123, 75] on li "Avançado" at bounding box center [186, 80] width 127 height 11
drag, startPoint x: 20, startPoint y: 120, endPoint x: 4, endPoint y: 118, distance: 16.2
click at [123, 75] on li "Avançado" at bounding box center [186, 80] width 127 height 11
drag, startPoint x: 23, startPoint y: 119, endPoint x: 8, endPoint y: 120, distance: 15.5
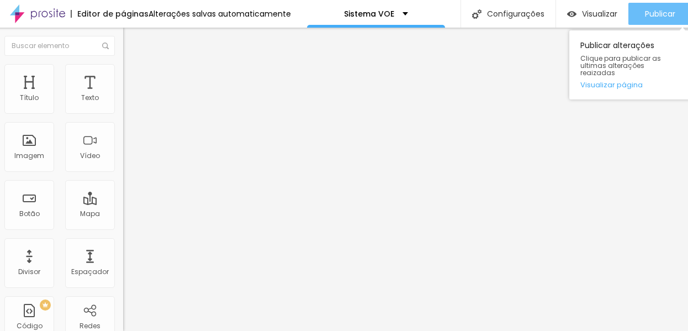
click at [650, 9] on span "Publicar" at bounding box center [660, 13] width 30 height 9
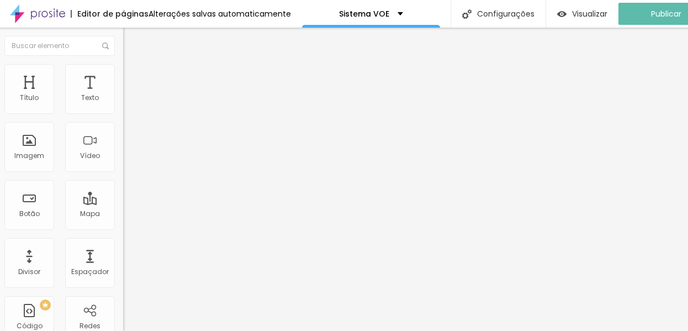
click at [133, 78] on span "Avançado" at bounding box center [151, 82] width 36 height 9
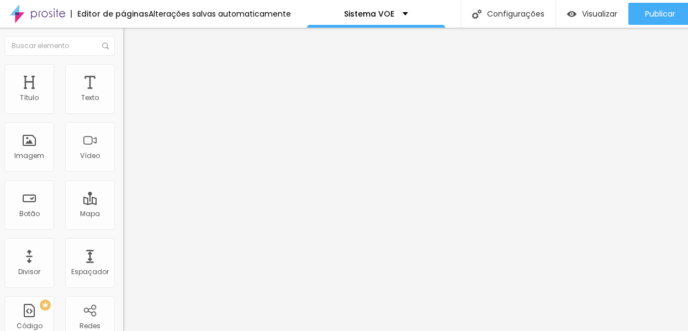
drag, startPoint x: 20, startPoint y: 99, endPoint x: 30, endPoint y: 103, distance: 11.2
click at [123, 214] on input "range" at bounding box center [158, 218] width 71 height 9
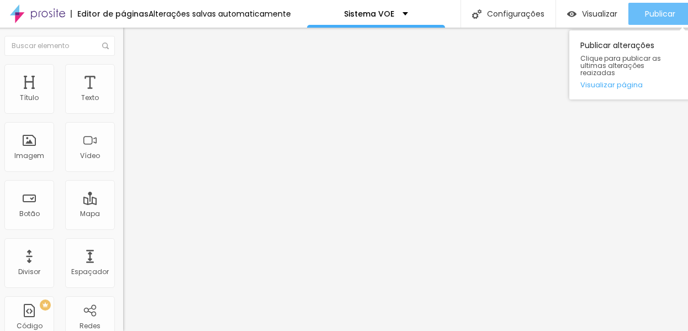
click at [668, 9] on span "Publicar" at bounding box center [660, 13] width 30 height 9
click at [645, 9] on span "Publicar" at bounding box center [660, 13] width 30 height 9
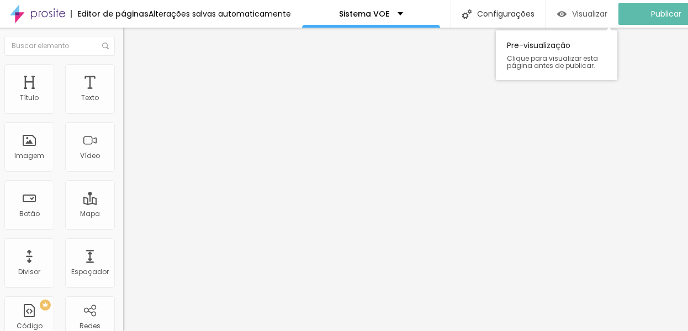
click at [589, 9] on span "Visualizar" at bounding box center [589, 13] width 35 height 9
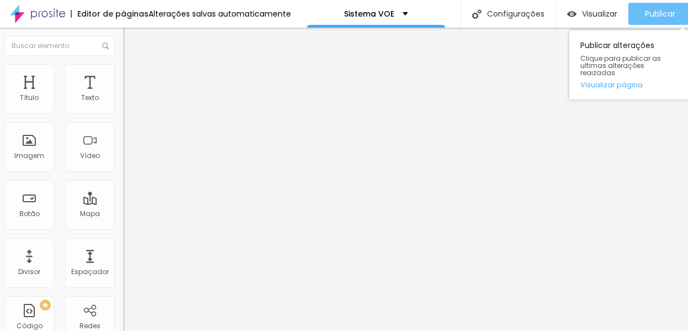
click at [657, 9] on span "Publicar" at bounding box center [660, 13] width 30 height 9
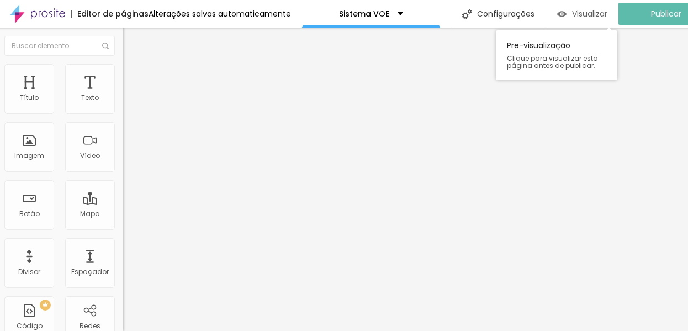
click at [599, 9] on span "Visualizar" at bounding box center [589, 13] width 35 height 9
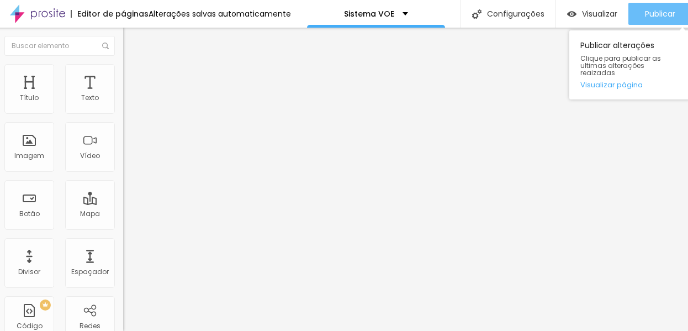
click at [643, 6] on button "Publicar" at bounding box center [659, 14] width 63 height 22
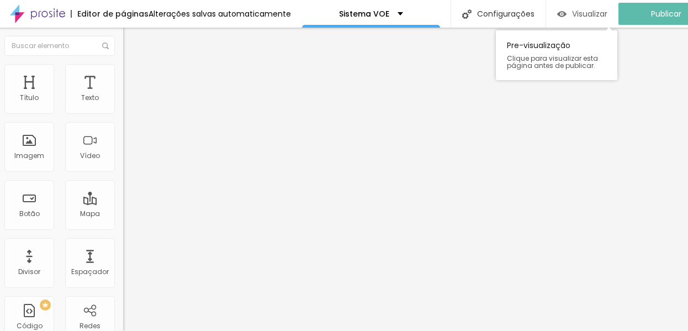
click at [592, 9] on span "Visualizar" at bounding box center [589, 13] width 35 height 9
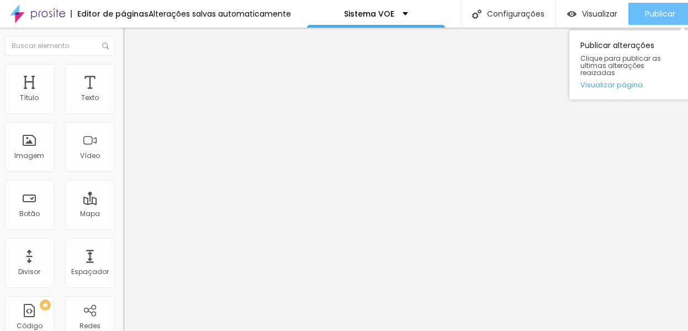
click at [647, 9] on span "Publicar" at bounding box center [660, 13] width 30 height 9
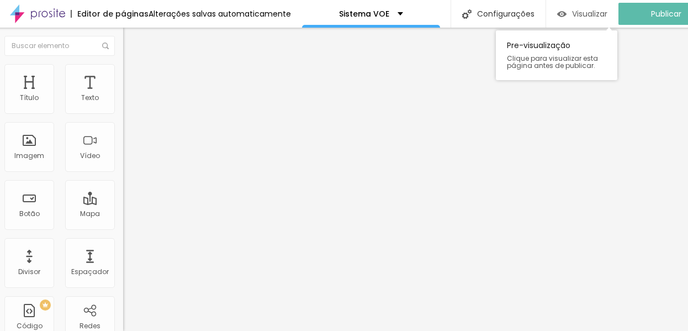
click at [594, 9] on span "Visualizar" at bounding box center [589, 13] width 35 height 9
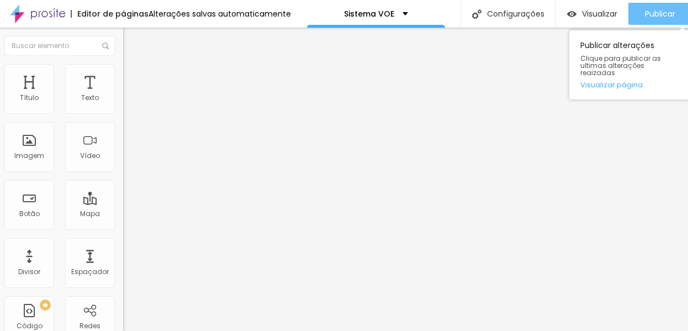
click at [657, 9] on span "Publicar" at bounding box center [660, 13] width 30 height 9
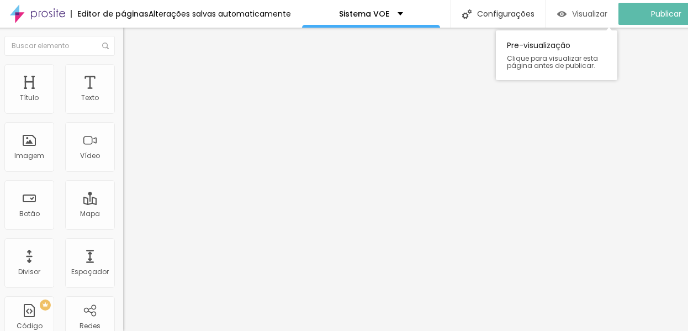
click at [595, 9] on span "Visualizar" at bounding box center [589, 13] width 35 height 9
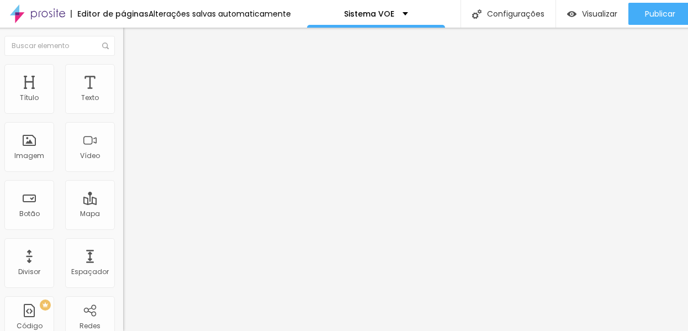
click at [123, 260] on input "range" at bounding box center [158, 264] width 71 height 9
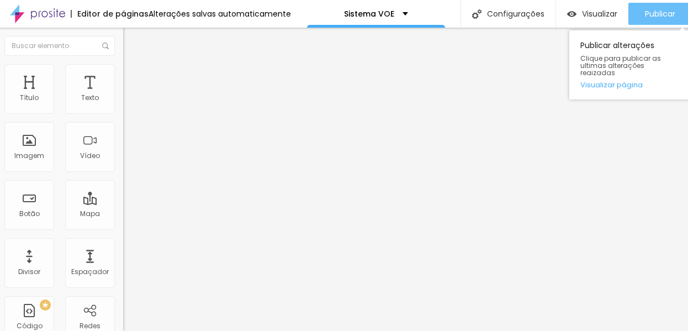
click at [646, 9] on span "Publicar" at bounding box center [660, 13] width 30 height 9
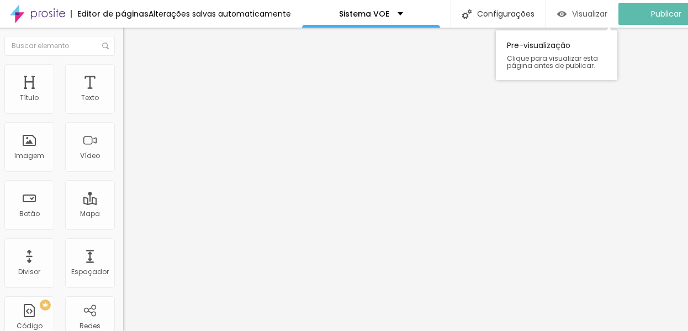
click at [592, 9] on span "Visualizar" at bounding box center [589, 13] width 35 height 9
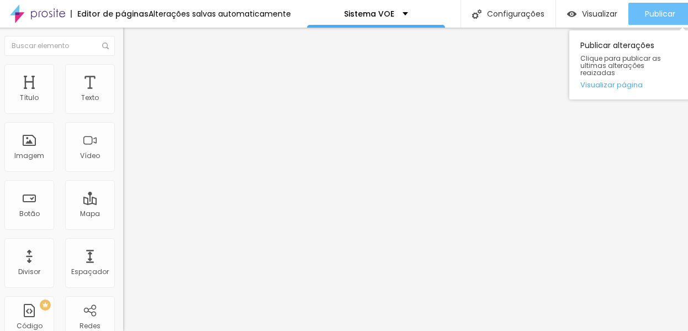
click at [642, 12] on button "Publicar" at bounding box center [659, 14] width 63 height 22
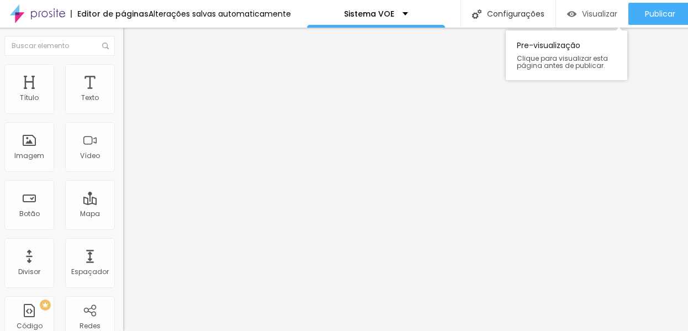
click at [601, 9] on span "Visualizar" at bounding box center [599, 13] width 35 height 9
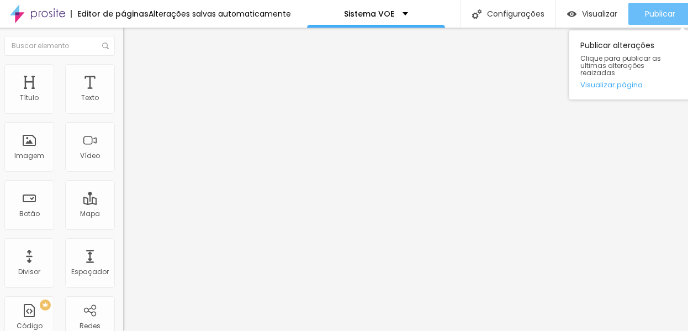
click at [641, 3] on button "Publicar" at bounding box center [659, 14] width 63 height 22
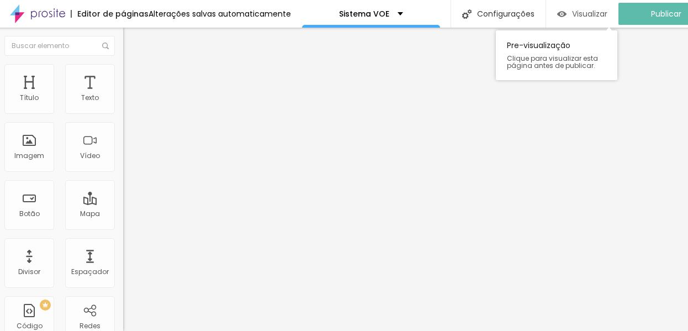
click at [600, 9] on span "Visualizar" at bounding box center [589, 13] width 35 height 9
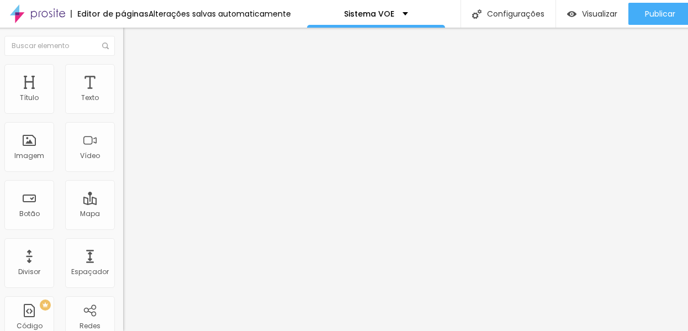
click at [123, 260] on input "range" at bounding box center [158, 264] width 71 height 9
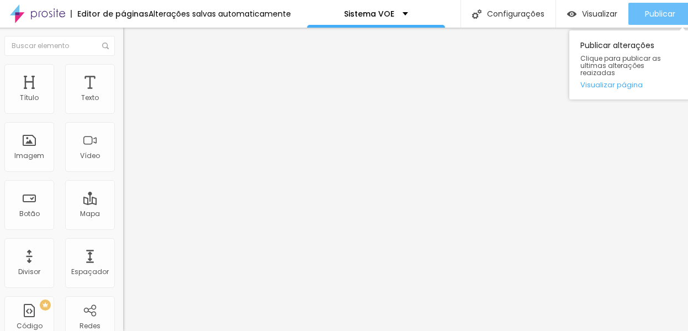
click at [637, 10] on button "Publicar" at bounding box center [659, 14] width 63 height 22
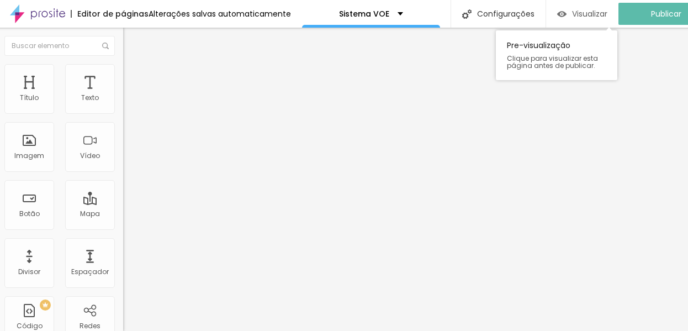
click at [585, 9] on span "Visualizar" at bounding box center [589, 13] width 35 height 9
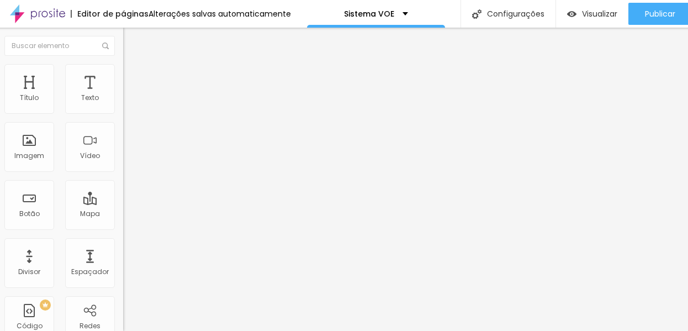
click at [127, 101] on icon "button" at bounding box center [130, 99] width 7 height 7
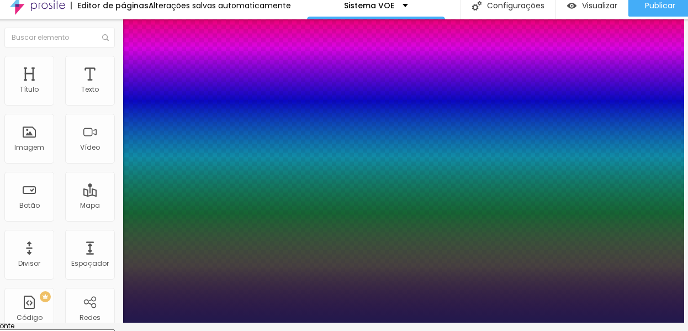
click at [320, 322] on div at bounding box center [340, 322] width 688 height 0
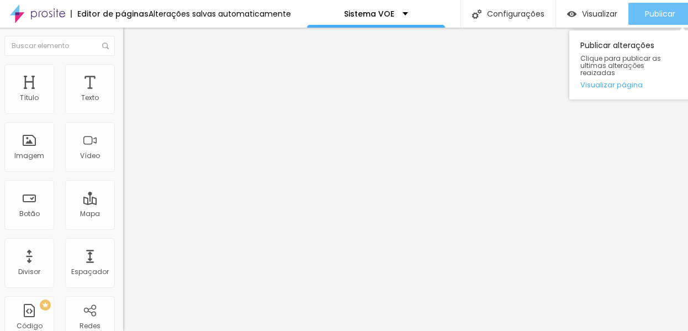
click at [646, 9] on span "Publicar" at bounding box center [660, 13] width 30 height 9
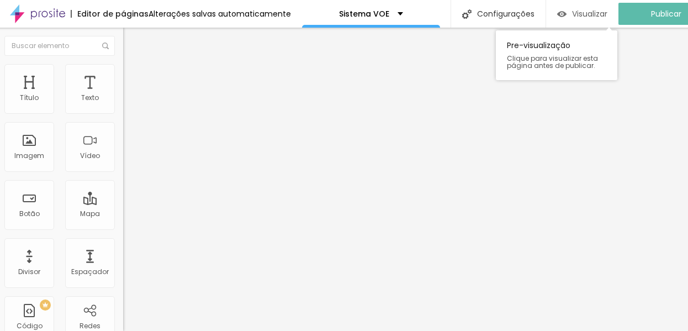
click at [578, 9] on div "Visualizar" at bounding box center [582, 13] width 50 height 9
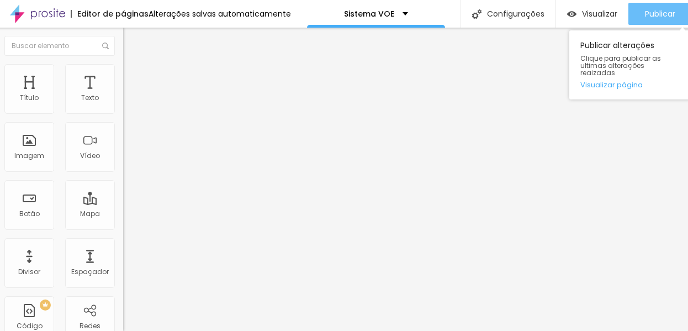
click at [651, 9] on span "Publicar" at bounding box center [660, 13] width 30 height 9
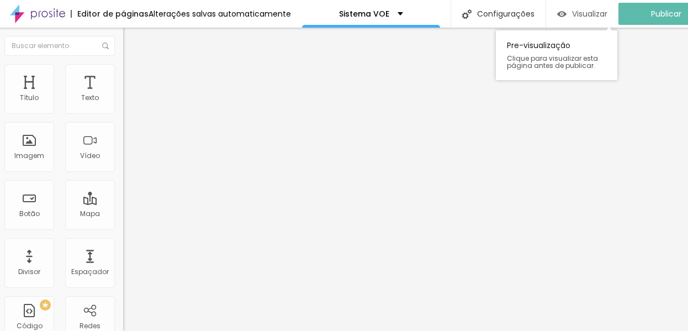
click at [599, 9] on span "Visualizar" at bounding box center [589, 13] width 35 height 9
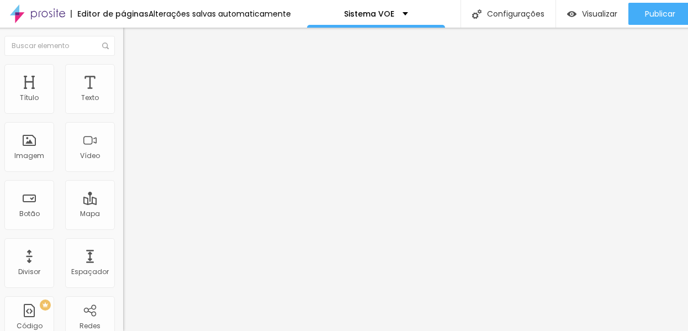
click at [133, 78] on span "Avançado" at bounding box center [151, 82] width 36 height 9
click at [123, 222] on input "https://" at bounding box center [189, 221] width 132 height 11
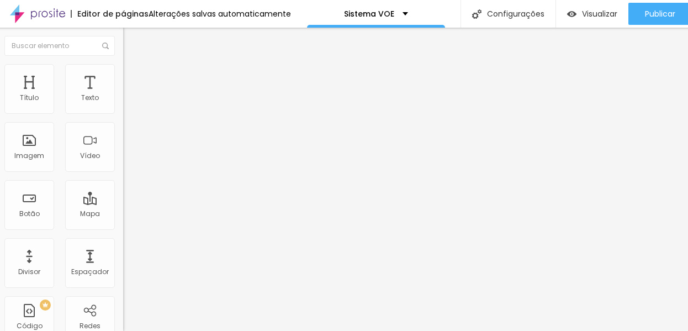
click at [123, 104] on input "Click me" at bounding box center [189, 98] width 132 height 11
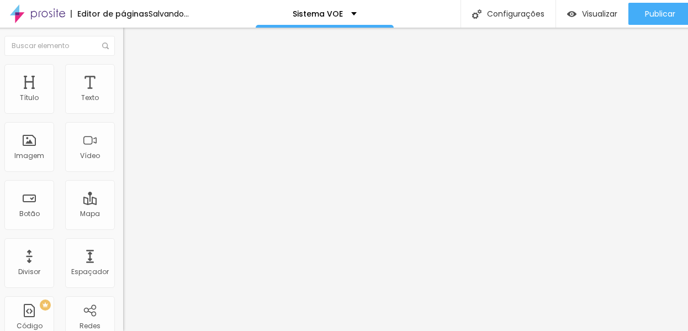
click at [123, 104] on input "Click me" at bounding box center [189, 98] width 132 height 11
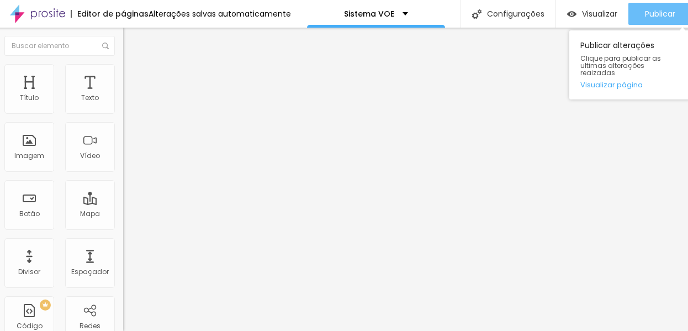
click at [632, 8] on button "Publicar" at bounding box center [659, 14] width 63 height 22
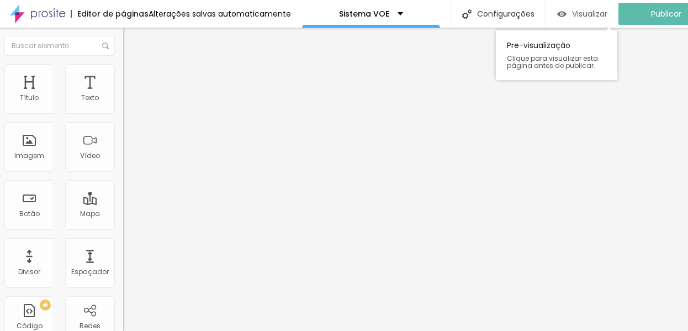
click at [593, 9] on span "Visualizar" at bounding box center [589, 13] width 35 height 9
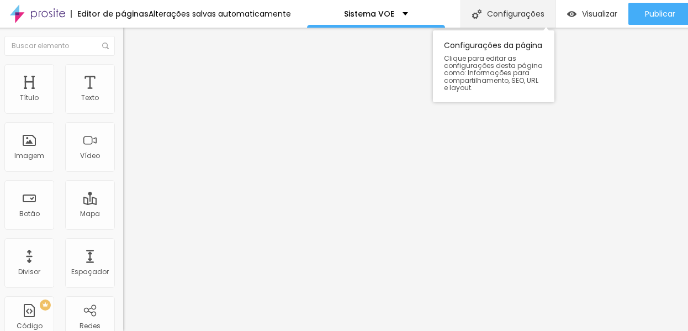
click at [507, 6] on div "Configurações" at bounding box center [507, 14] width 95 height 28
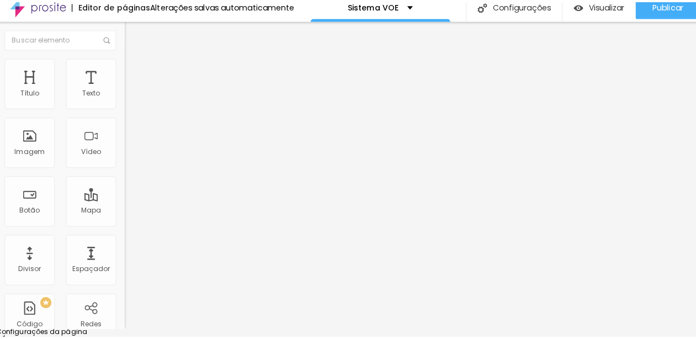
scroll to position [0, 4]
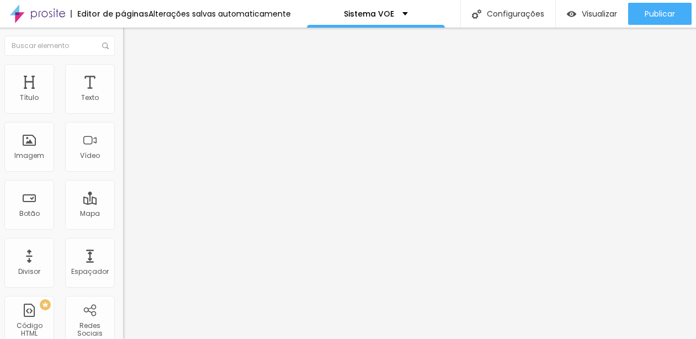
paste textarea "Sistema VOE: organize contratos, orçamentos, entregas e fluxo de trabalho com l…"
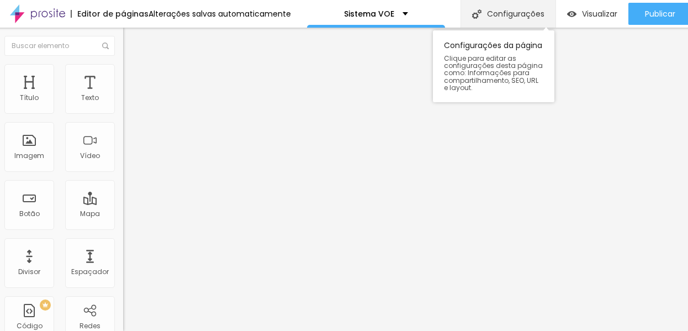
click at [498, 19] on div "Configurações" at bounding box center [507, 14] width 95 height 28
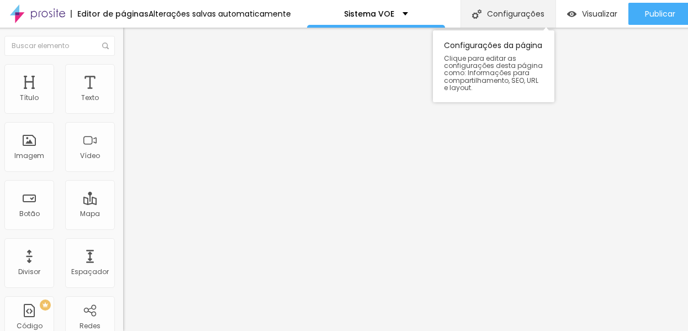
click at [507, 11] on div "Configurações" at bounding box center [507, 14] width 95 height 28
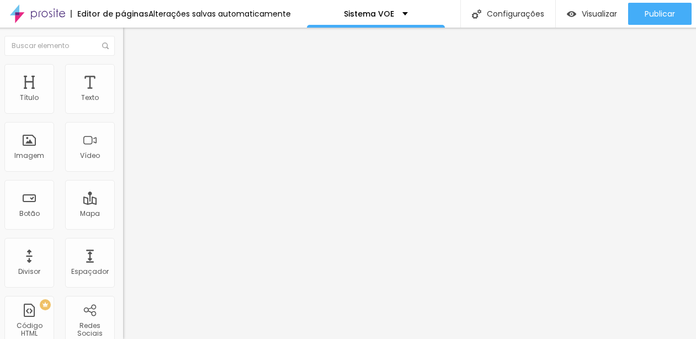
drag, startPoint x: 368, startPoint y: 237, endPoint x: 321, endPoint y: 237, distance: 46.9
drag, startPoint x: 298, startPoint y: 226, endPoint x: 483, endPoint y: 254, distance: 187.0
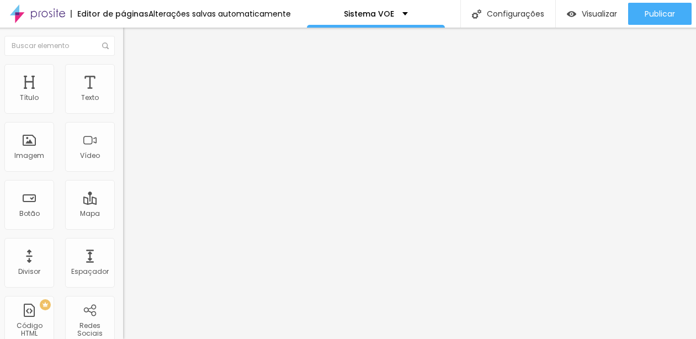
paste textarea "Organize atendimentos, orçamentos, orçamentos, finanças, entregas e fluxo de tr…"
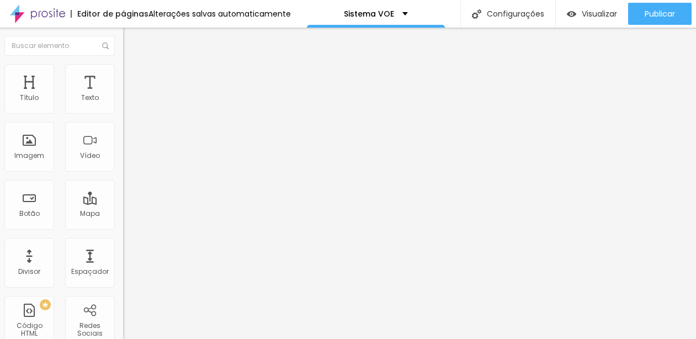
drag, startPoint x: 299, startPoint y: 223, endPoint x: 216, endPoint y: 222, distance: 82.8
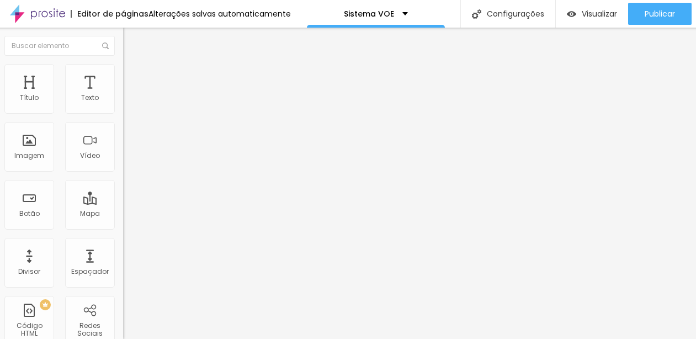
paste textarea "Organize atendimentos, orçamentos, contratos, finanças, entregas e fluxo de tra…"
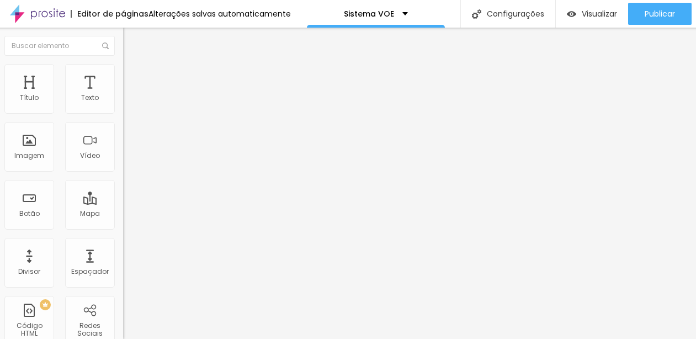
paste input "Sistema VOE - Sistema completo de gestão para fotógrafas de ensaios e festas"
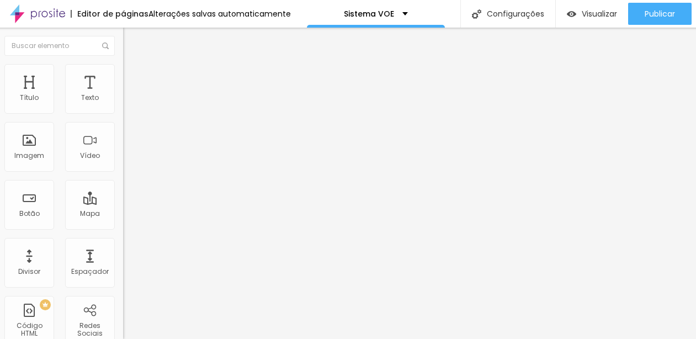
scroll to position [0, 0]
paste textarea "ia de família, gestão para fotógrafas, fotógrafa de ensaio, fotógrafa de festa,…"
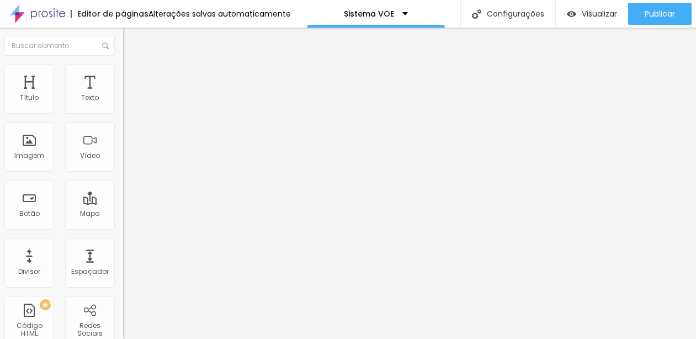
scroll to position [113, 0]
paste textarea "Fotógrafa!"
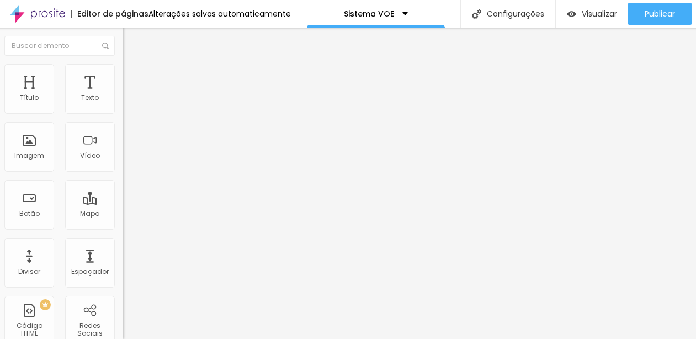
scroll to position [53, 0]
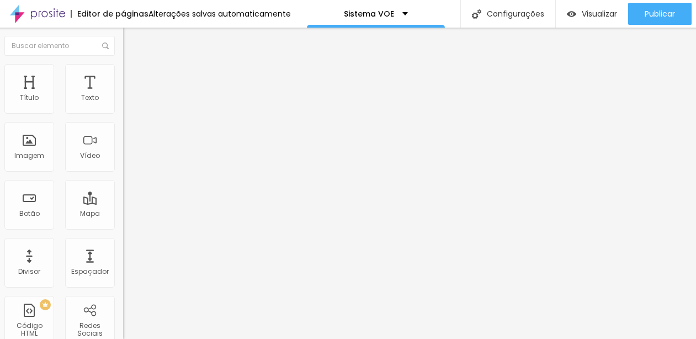
scroll to position [127, 0]
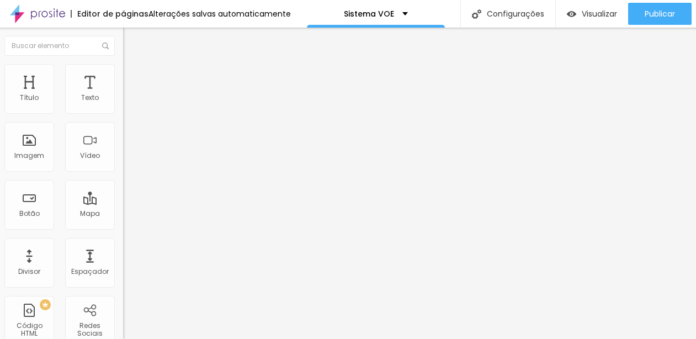
paste input "- Sistema completo de gestão para fotógrafas de ensaios e festas"
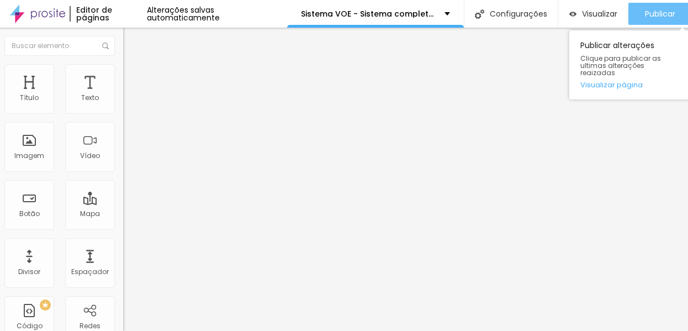
click at [648, 13] on span "Publicar" at bounding box center [660, 13] width 30 height 9
click at [647, 12] on span "Publicar" at bounding box center [660, 13] width 30 height 9
click at [657, 17] on span "Publicar" at bounding box center [660, 13] width 30 height 9
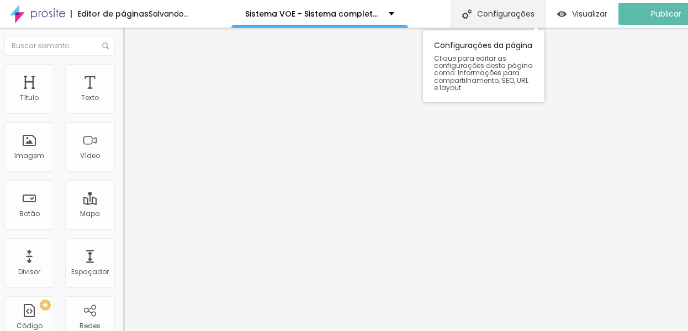
click at [521, 12] on div "Configurações" at bounding box center [497, 14] width 95 height 28
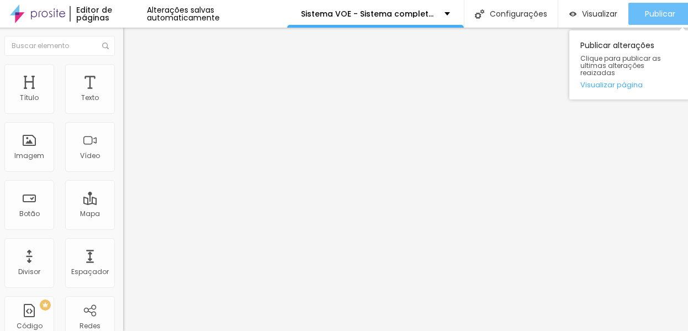
click at [647, 7] on div "Publicar" at bounding box center [660, 14] width 30 height 22
click at [649, 16] on span "Publicar" at bounding box center [660, 13] width 30 height 9
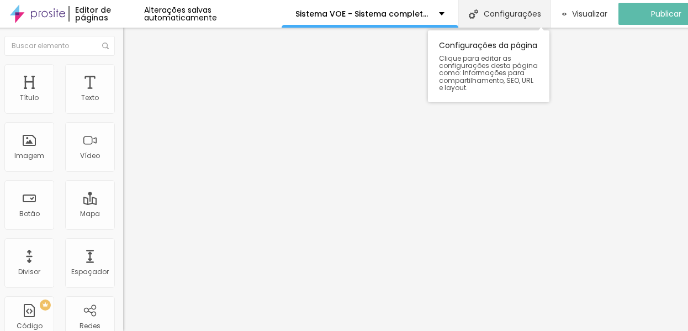
click at [509, 9] on div "Configurações" at bounding box center [504, 14] width 92 height 28
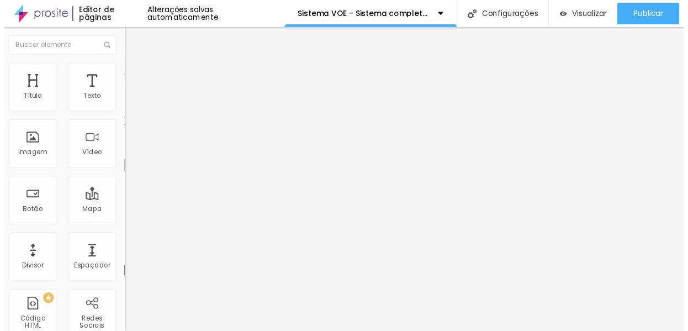
scroll to position [0, 0]
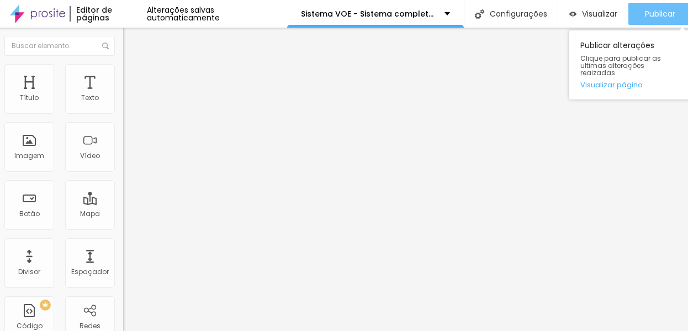
click at [669, 18] on span "Publicar" at bounding box center [660, 13] width 30 height 9
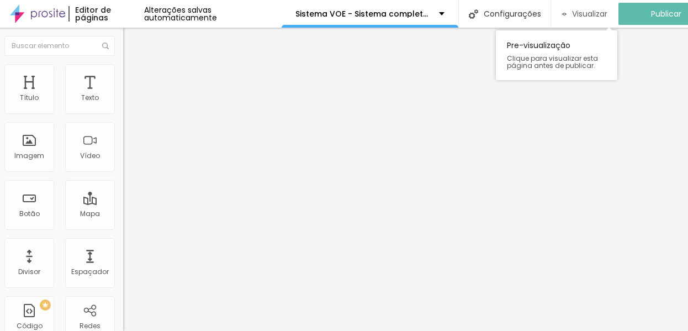
click at [582, 11] on span "Visualizar" at bounding box center [589, 13] width 35 height 9
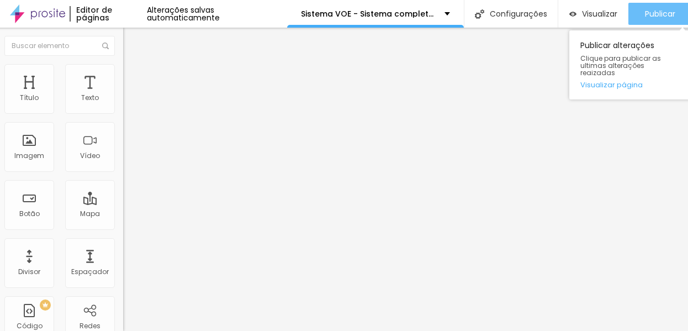
click at [660, 12] on span "Publicar" at bounding box center [660, 13] width 30 height 9
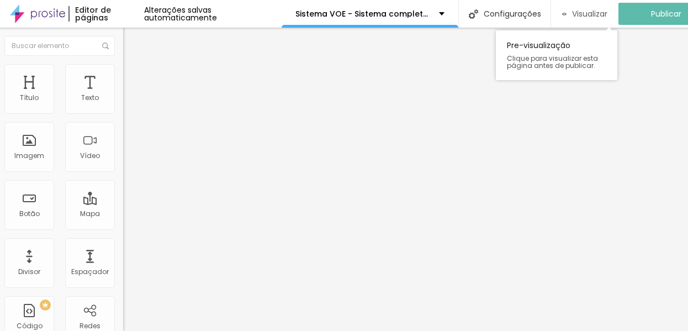
click at [594, 9] on span "Visualizar" at bounding box center [589, 13] width 35 height 9
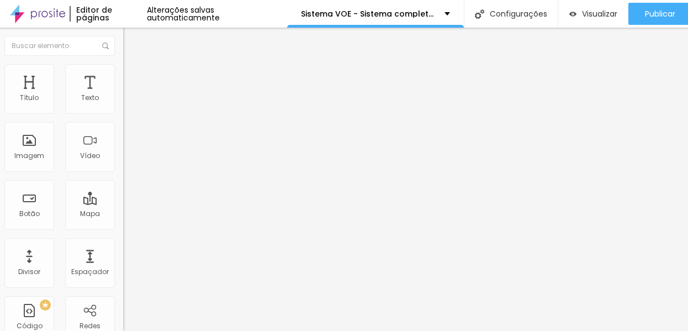
click at [133, 78] on span "Avançado" at bounding box center [151, 82] width 36 height 9
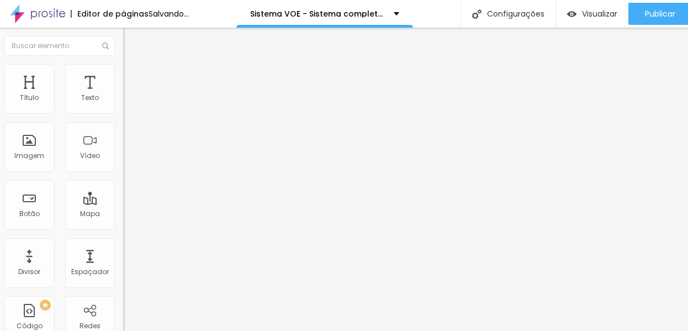
drag, startPoint x: 20, startPoint y: 130, endPoint x: 10, endPoint y: 131, distance: 10.5
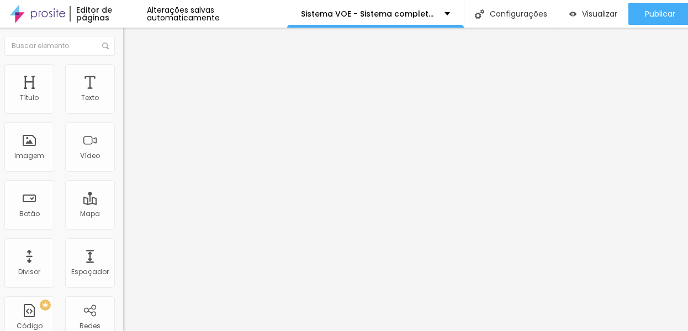
click at [123, 75] on li "Avançado" at bounding box center [186, 80] width 127 height 11
drag, startPoint x: 18, startPoint y: 131, endPoint x: 0, endPoint y: 133, distance: 18.3
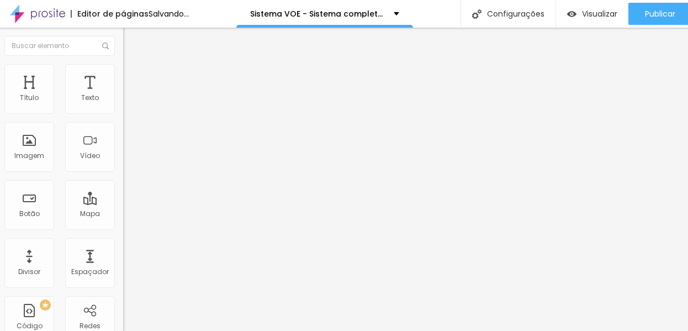
click at [123, 72] on li "Avançado" at bounding box center [186, 69] width 127 height 11
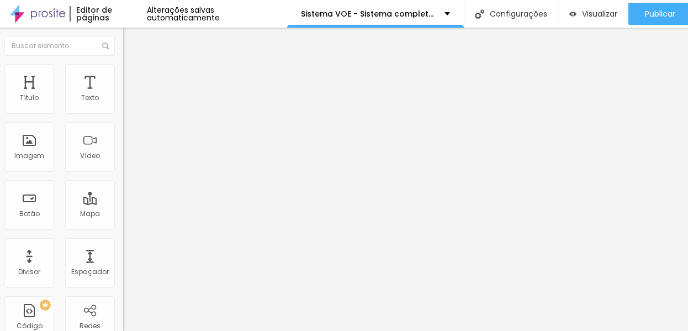
drag, startPoint x: 25, startPoint y: 126, endPoint x: 12, endPoint y: 127, distance: 13.3
click at [123, 231] on div "10 Espaço de baixo" at bounding box center [186, 309] width 127 height 156
drag, startPoint x: 20, startPoint y: 130, endPoint x: 4, endPoint y: 130, distance: 16.6
click at [123, 65] on li "Avançado" at bounding box center [186, 69] width 127 height 11
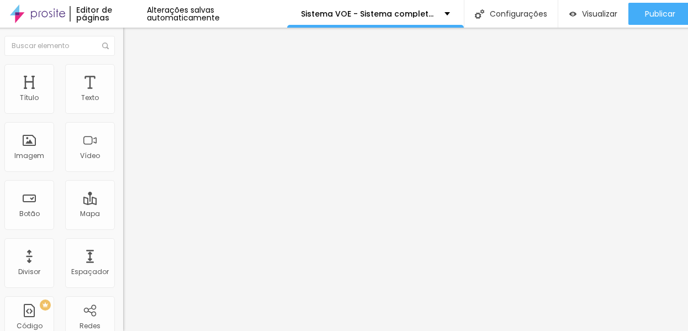
drag, startPoint x: 25, startPoint y: 109, endPoint x: -6, endPoint y: 111, distance: 31.5
click at [123, 203] on input "range" at bounding box center [158, 207] width 71 height 9
click at [123, 73] on li "Avançado" at bounding box center [186, 69] width 127 height 11
drag, startPoint x: 30, startPoint y: 108, endPoint x: -4, endPoint y: 114, distance: 34.7
click at [123, 203] on input "range" at bounding box center [158, 207] width 71 height 9
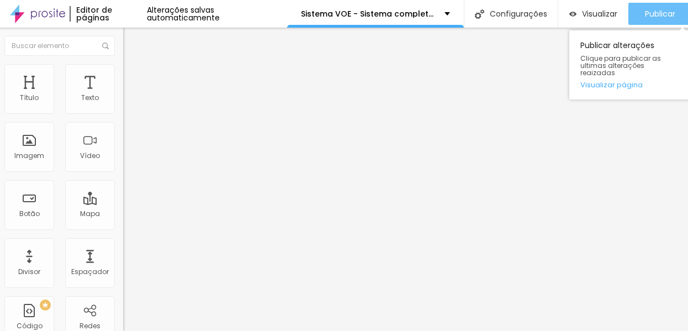
click at [673, 13] on span "Publicar" at bounding box center [660, 13] width 30 height 9
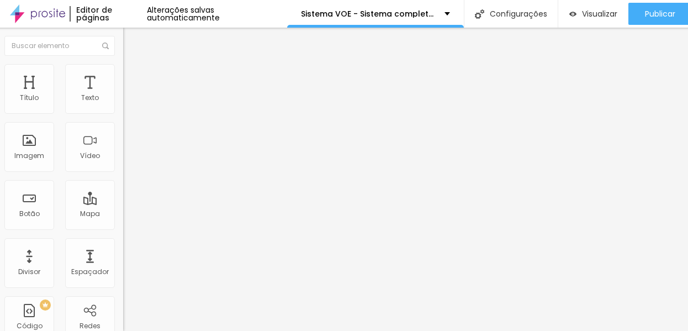
click at [123, 75] on li "Avançado" at bounding box center [186, 69] width 127 height 11
drag, startPoint x: 26, startPoint y: 130, endPoint x: 33, endPoint y: 130, distance: 6.6
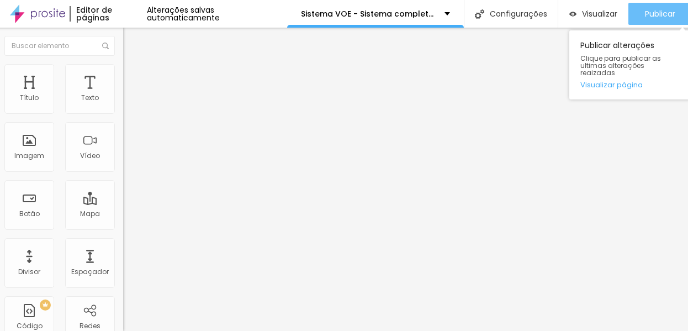
click at [648, 15] on span "Publicar" at bounding box center [660, 13] width 30 height 9
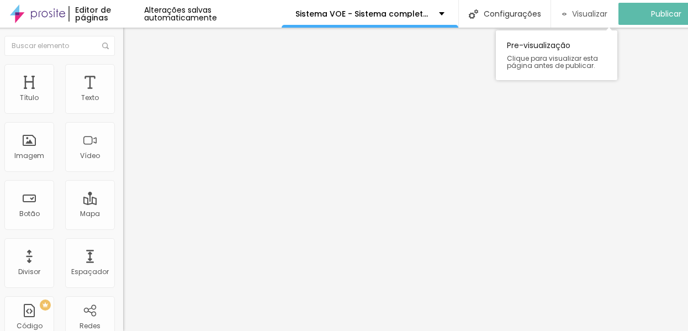
click at [600, 15] on span "Visualizar" at bounding box center [589, 13] width 35 height 9
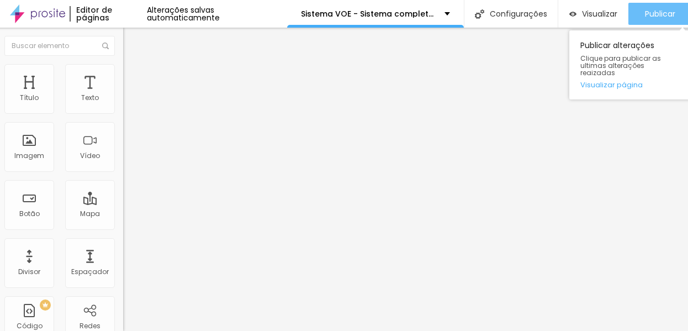
click at [647, 9] on span "Publicar" at bounding box center [660, 13] width 30 height 9
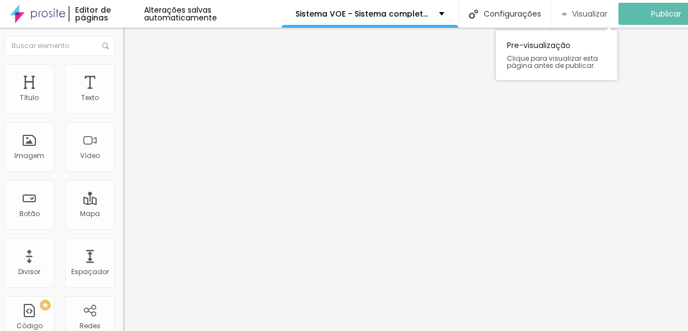
click at [588, 13] on span "Visualizar" at bounding box center [589, 13] width 35 height 9
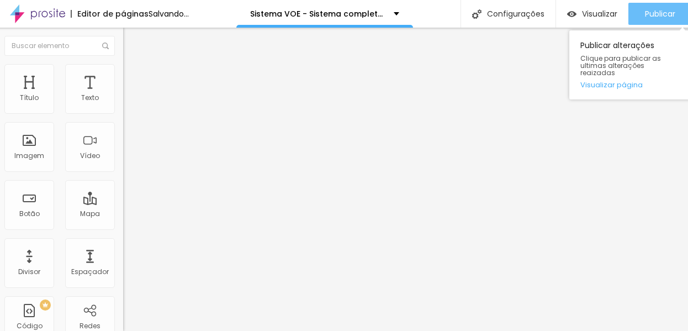
click at [661, 12] on span "Publicar" at bounding box center [660, 13] width 30 height 9
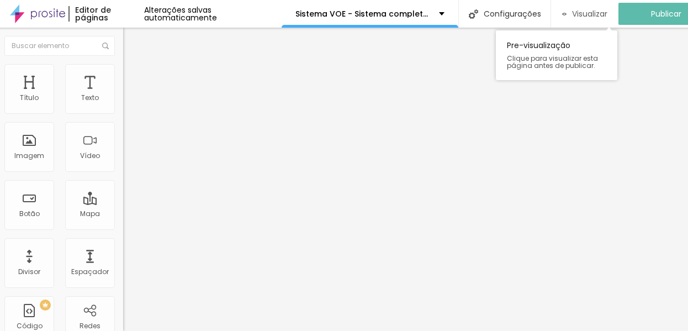
click at [603, 15] on span "Visualizar" at bounding box center [589, 13] width 35 height 9
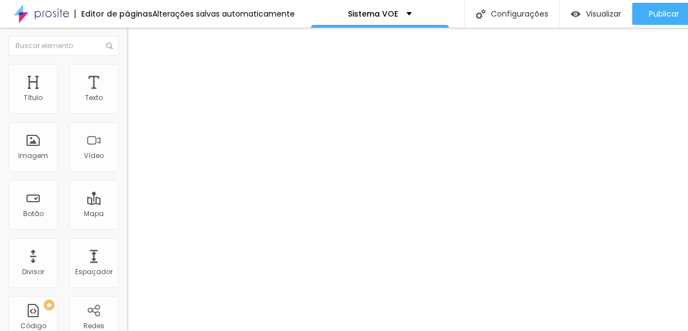
scroll to position [0, 4]
